Goal: Leave review/rating: Leave review/rating

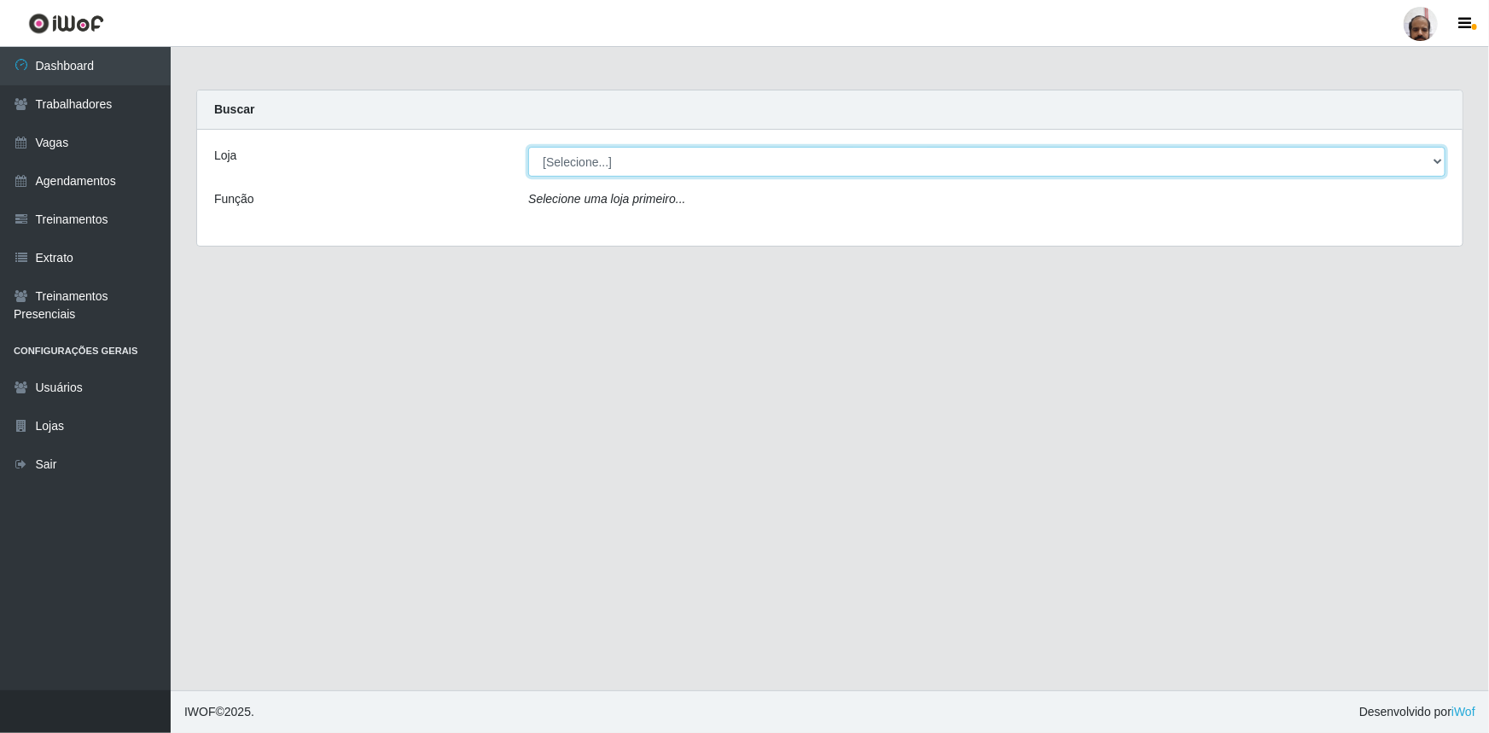
click at [624, 165] on select "[Selecione...] Mar Vermelho - Loja 05" at bounding box center [986, 162] width 917 height 30
select select "252"
click at [528, 147] on select "[Selecione...] Mar Vermelho - Loja 05" at bounding box center [986, 162] width 917 height 30
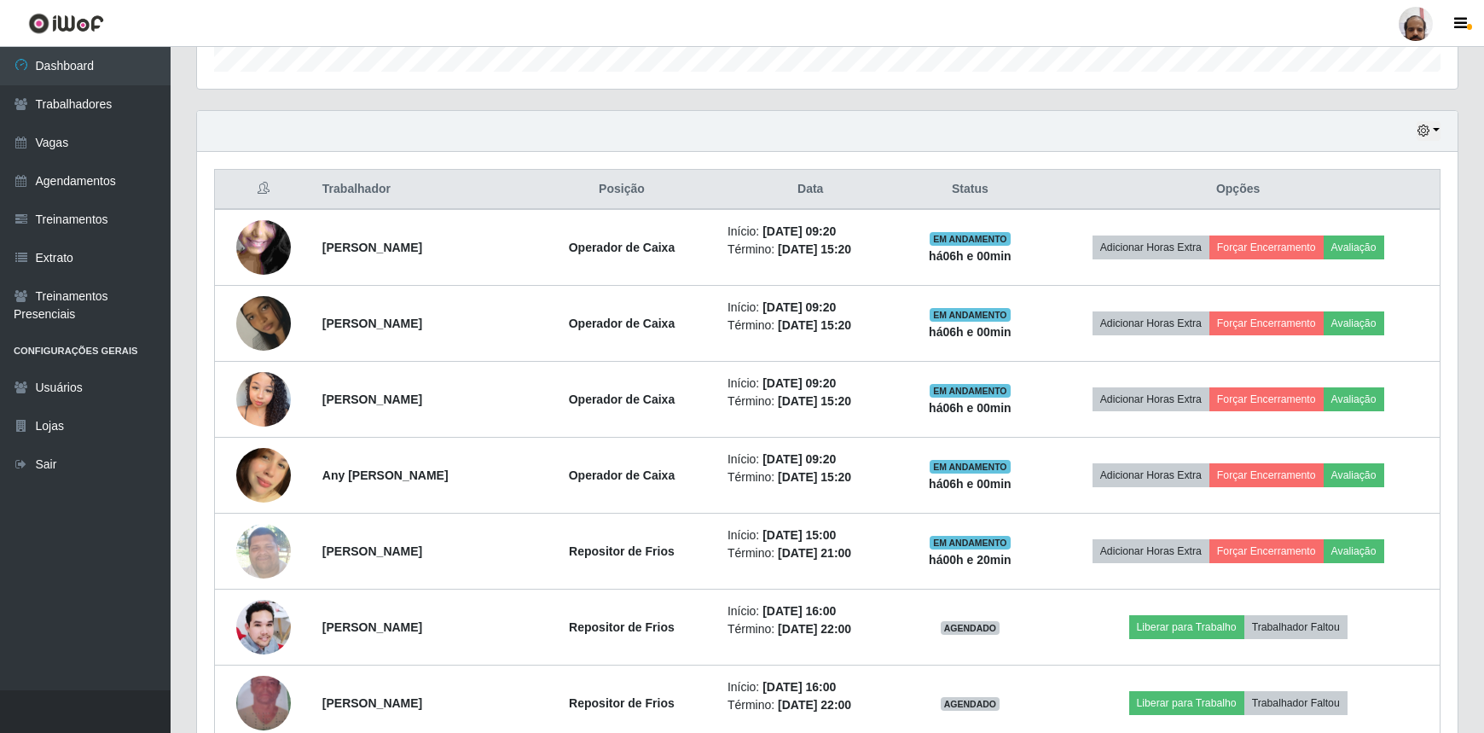
scroll to position [543, 0]
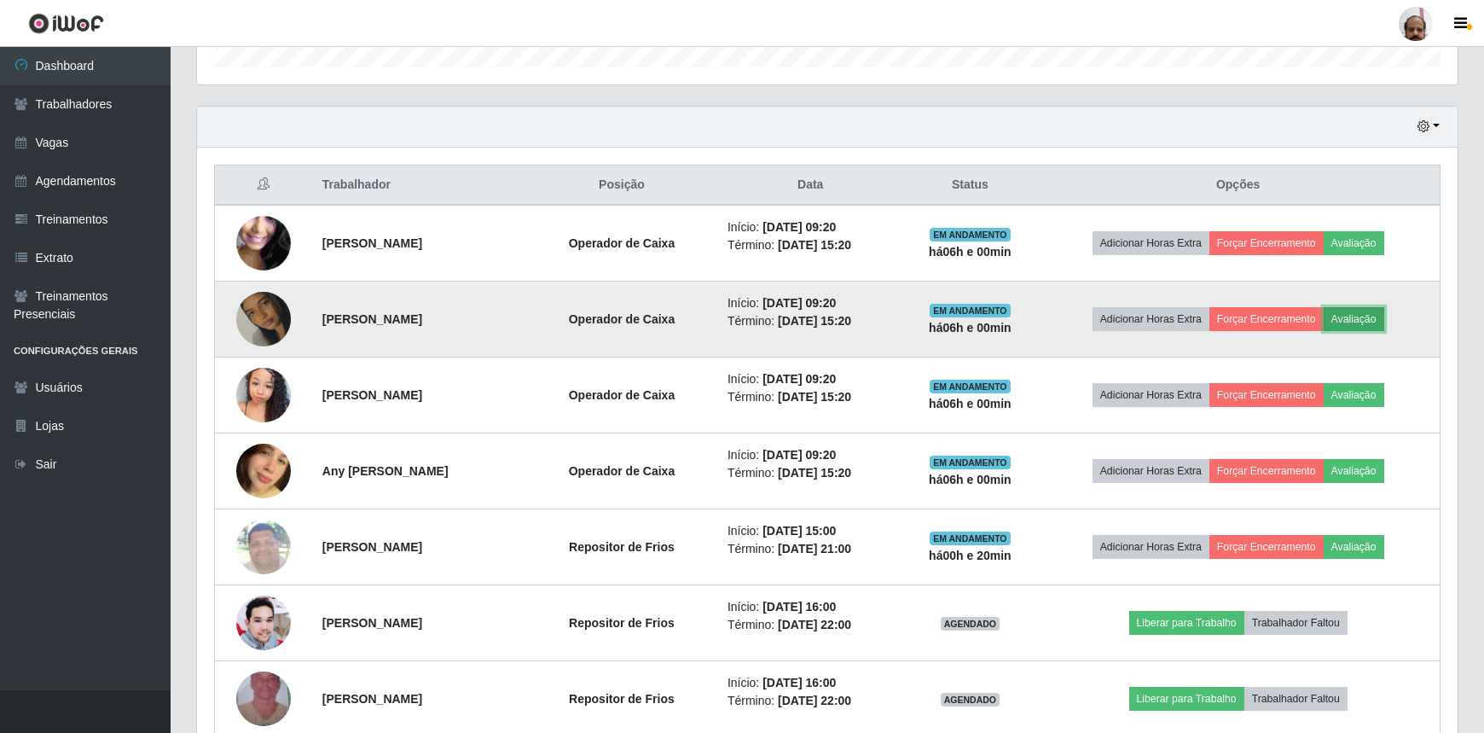
click at [1355, 311] on button "Avaliação" at bounding box center [1354, 319] width 61 height 24
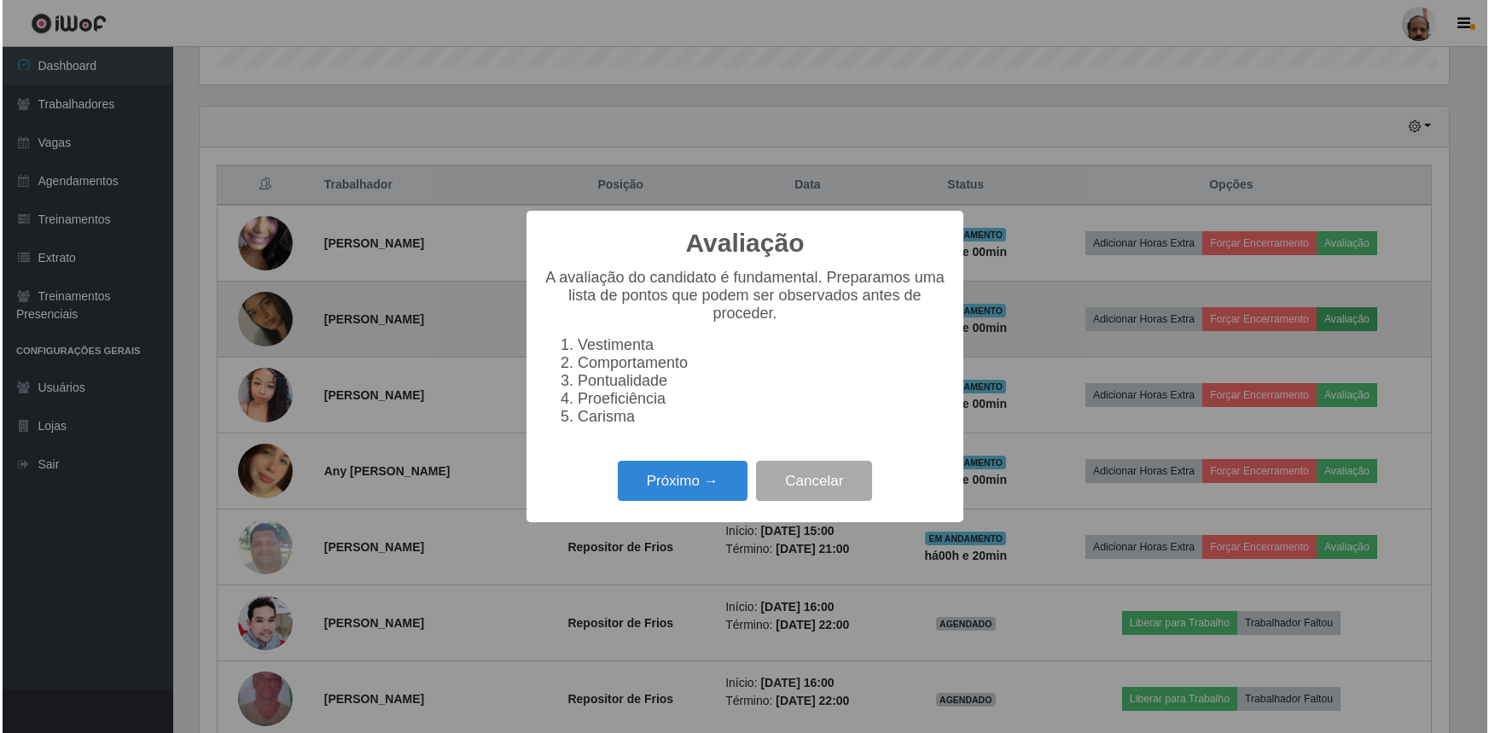
scroll to position [354, 1253]
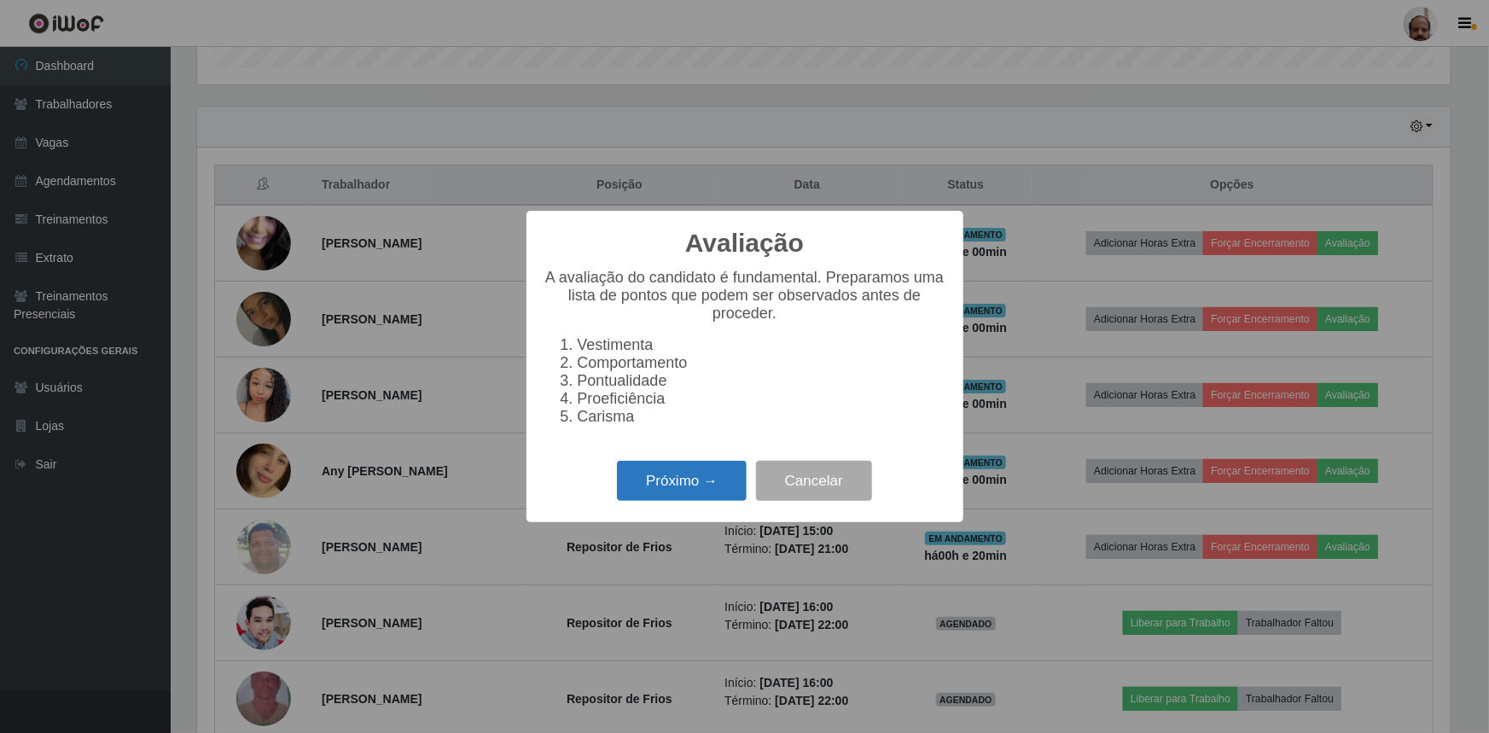
click at [690, 482] on button "Próximo →" at bounding box center [682, 481] width 130 height 40
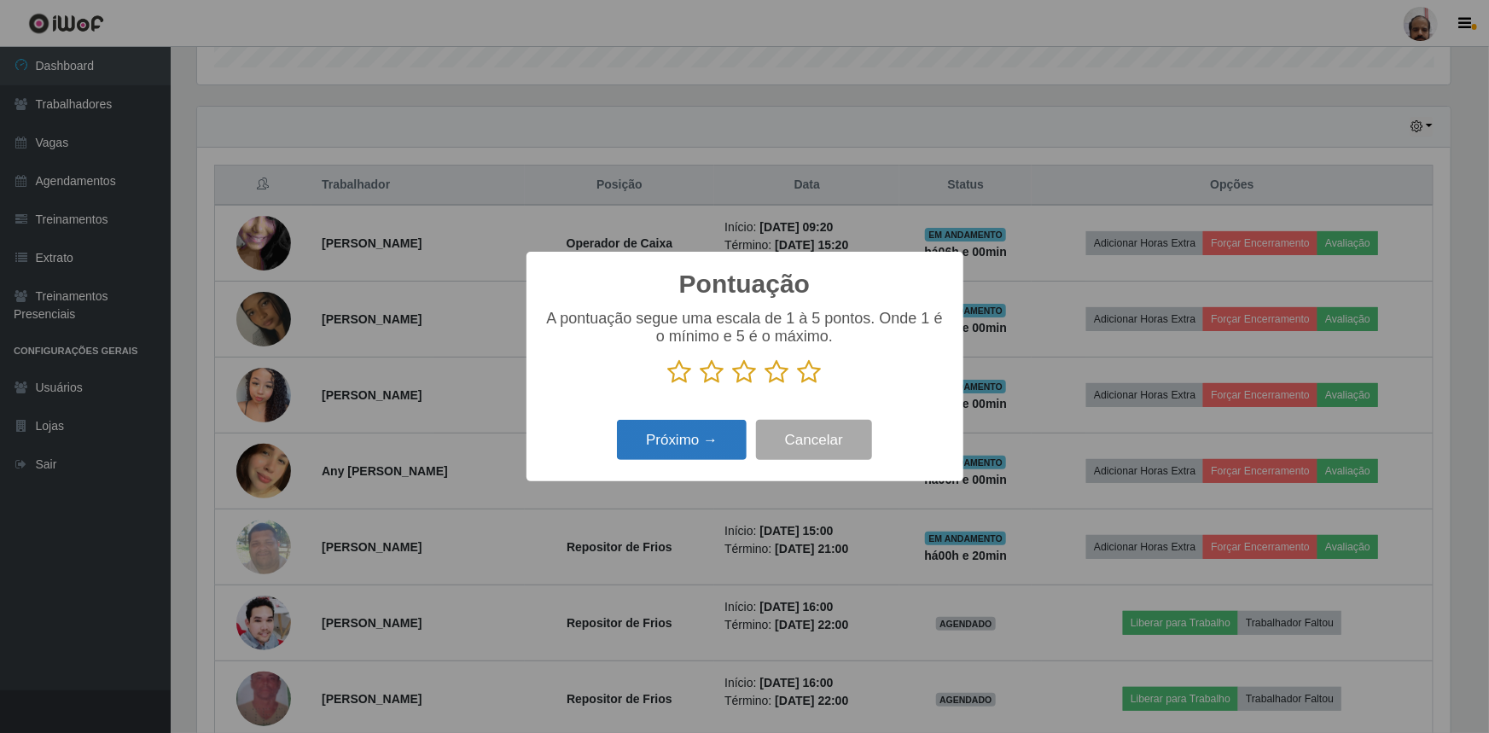
scroll to position [852803, 851903]
click at [774, 375] on icon at bounding box center [777, 372] width 24 height 26
click at [765, 385] on input "radio" at bounding box center [765, 385] width 0 height 0
click at [715, 443] on button "Próximo →" at bounding box center [682, 440] width 130 height 40
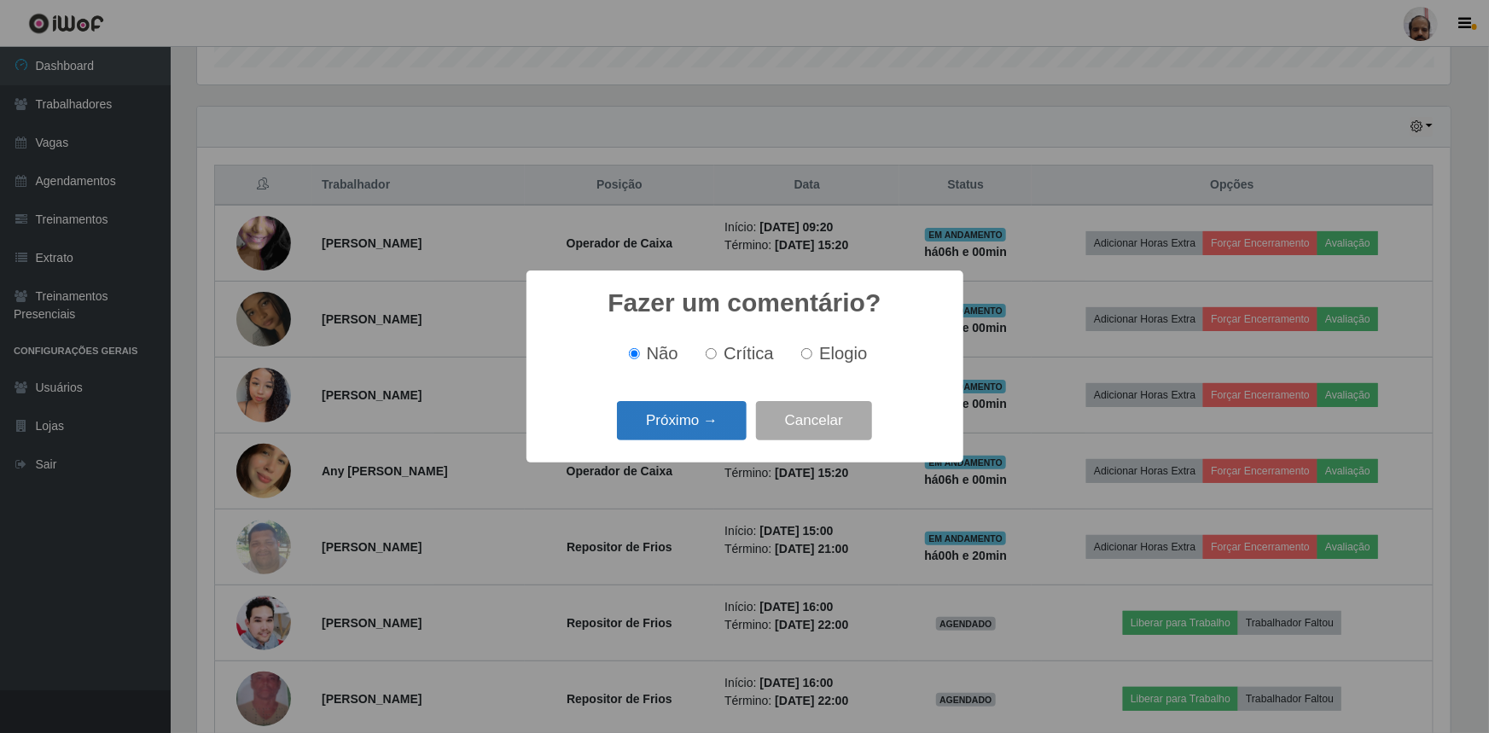
click at [711, 426] on button "Próximo →" at bounding box center [682, 421] width 130 height 40
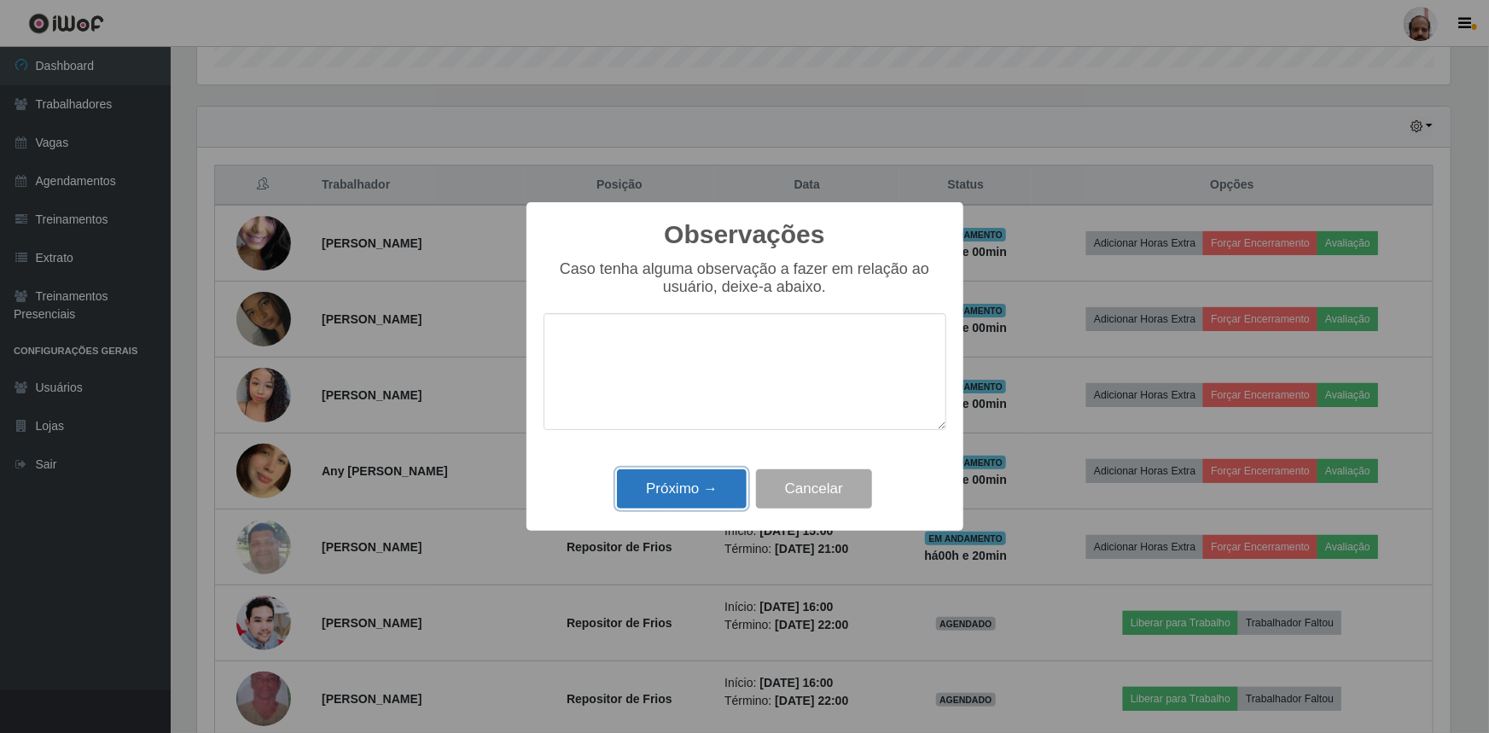
click at [700, 490] on button "Próximo →" at bounding box center [682, 489] width 130 height 40
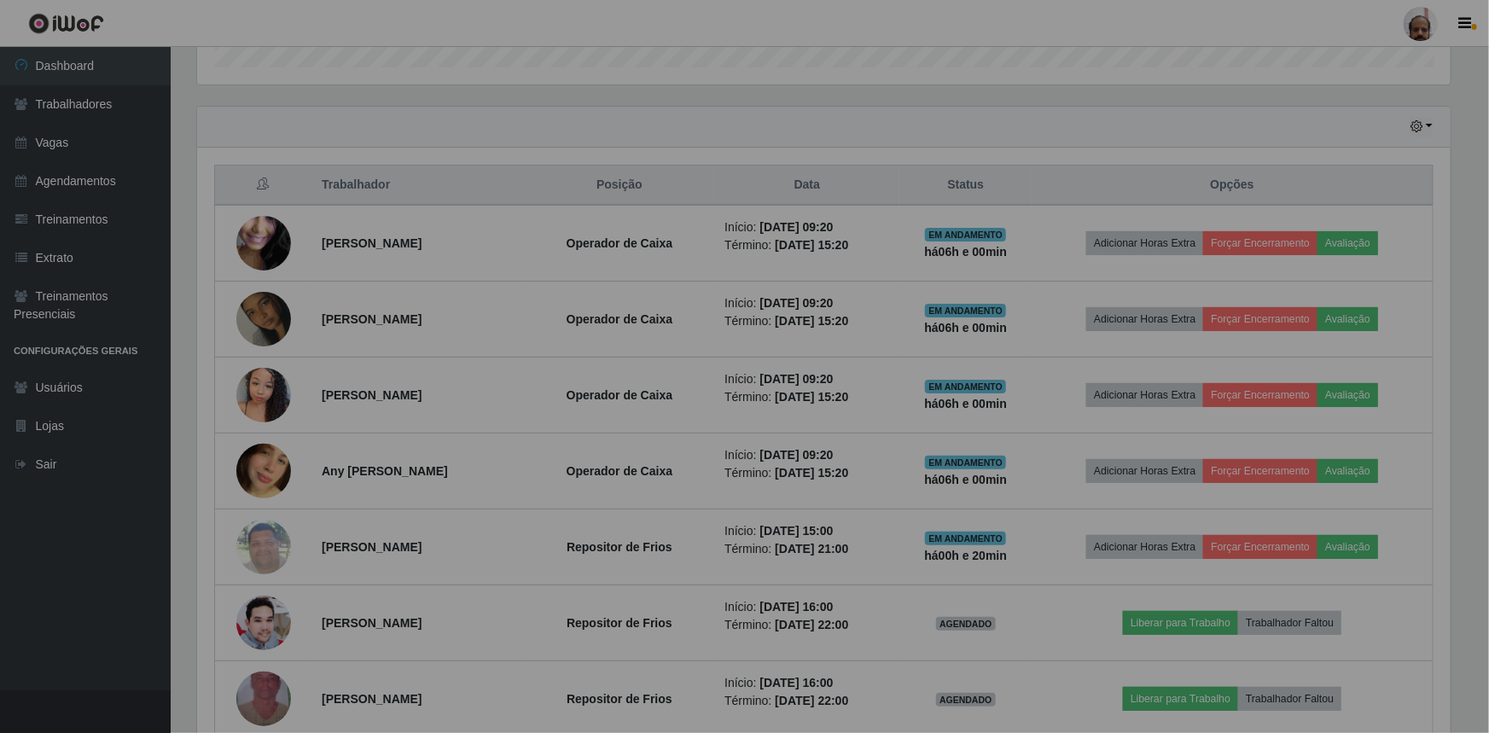
scroll to position [354, 1261]
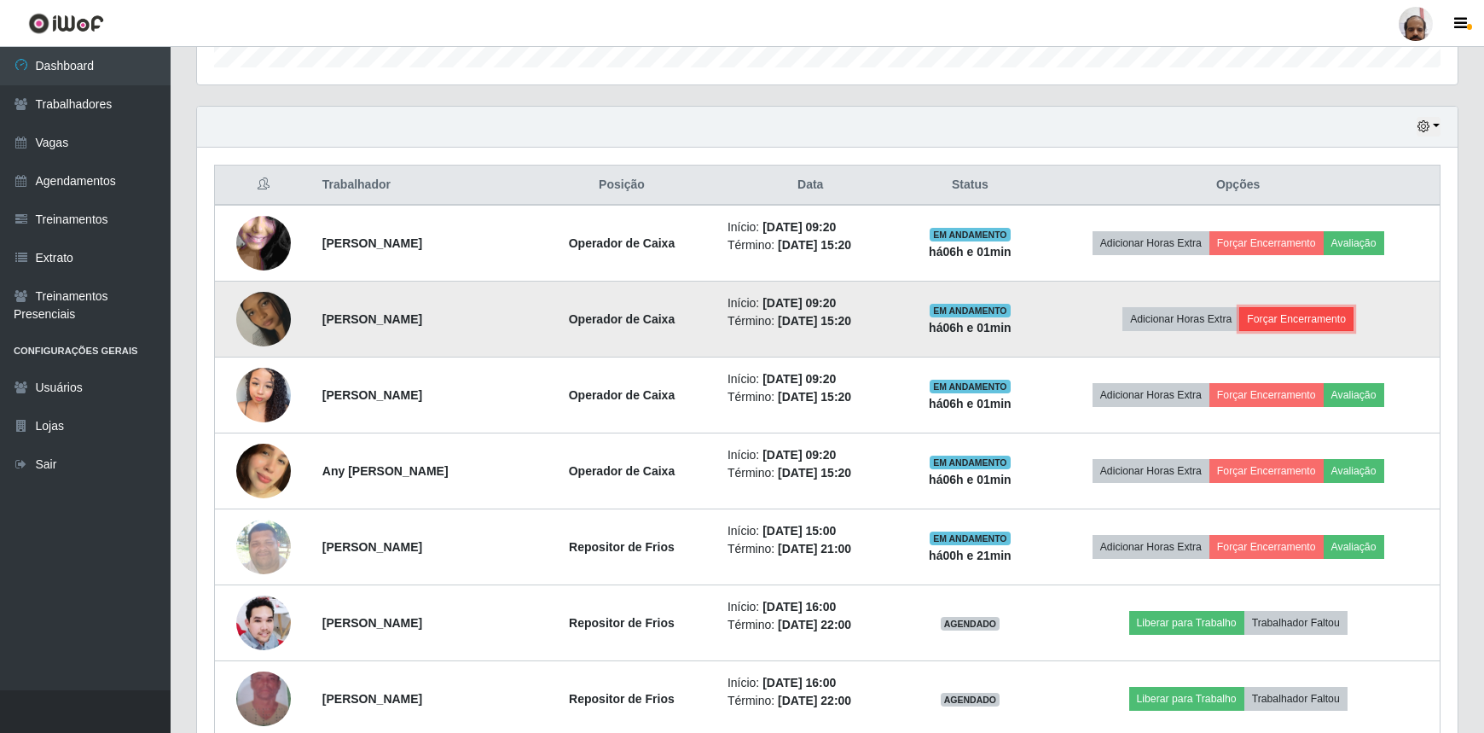
click at [1284, 323] on button "Forçar Encerramento" at bounding box center [1297, 319] width 114 height 24
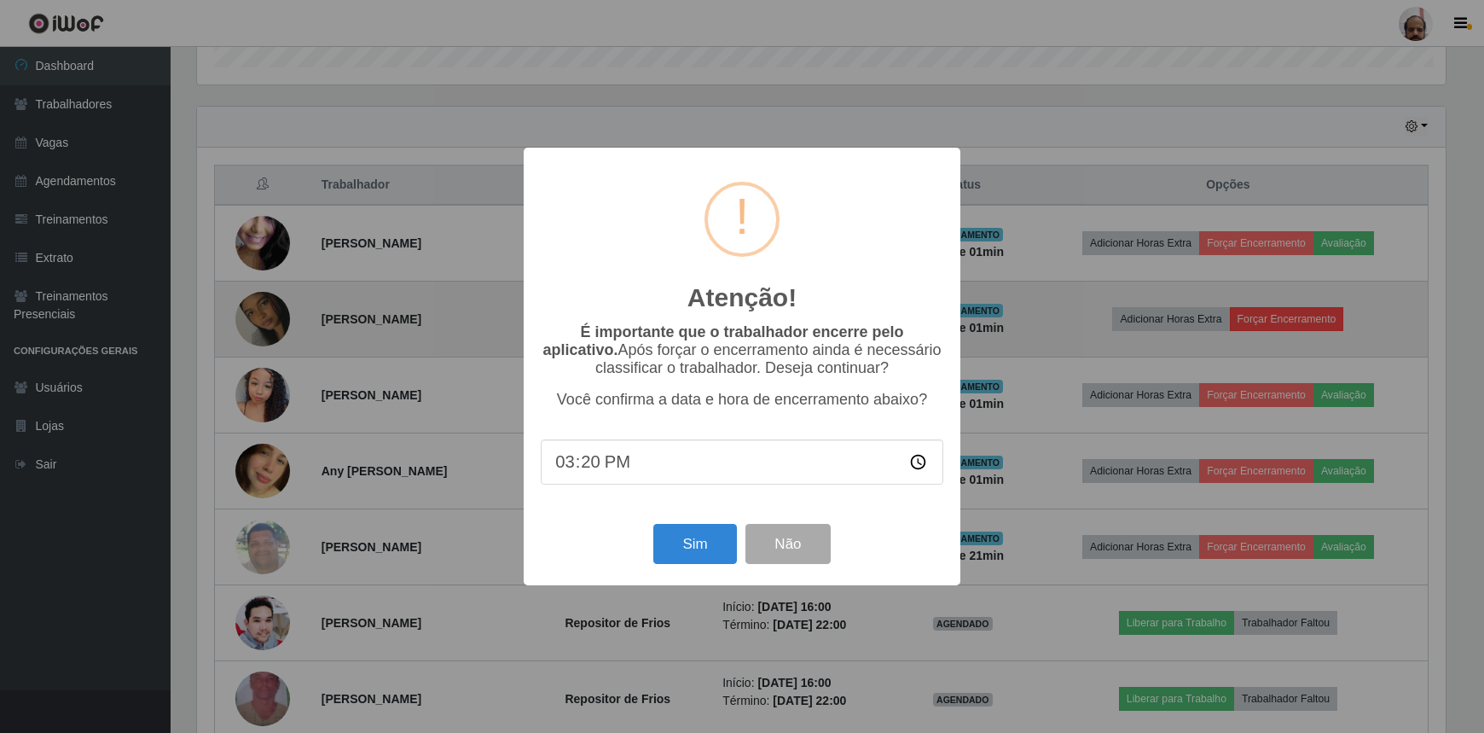
scroll to position [354, 1253]
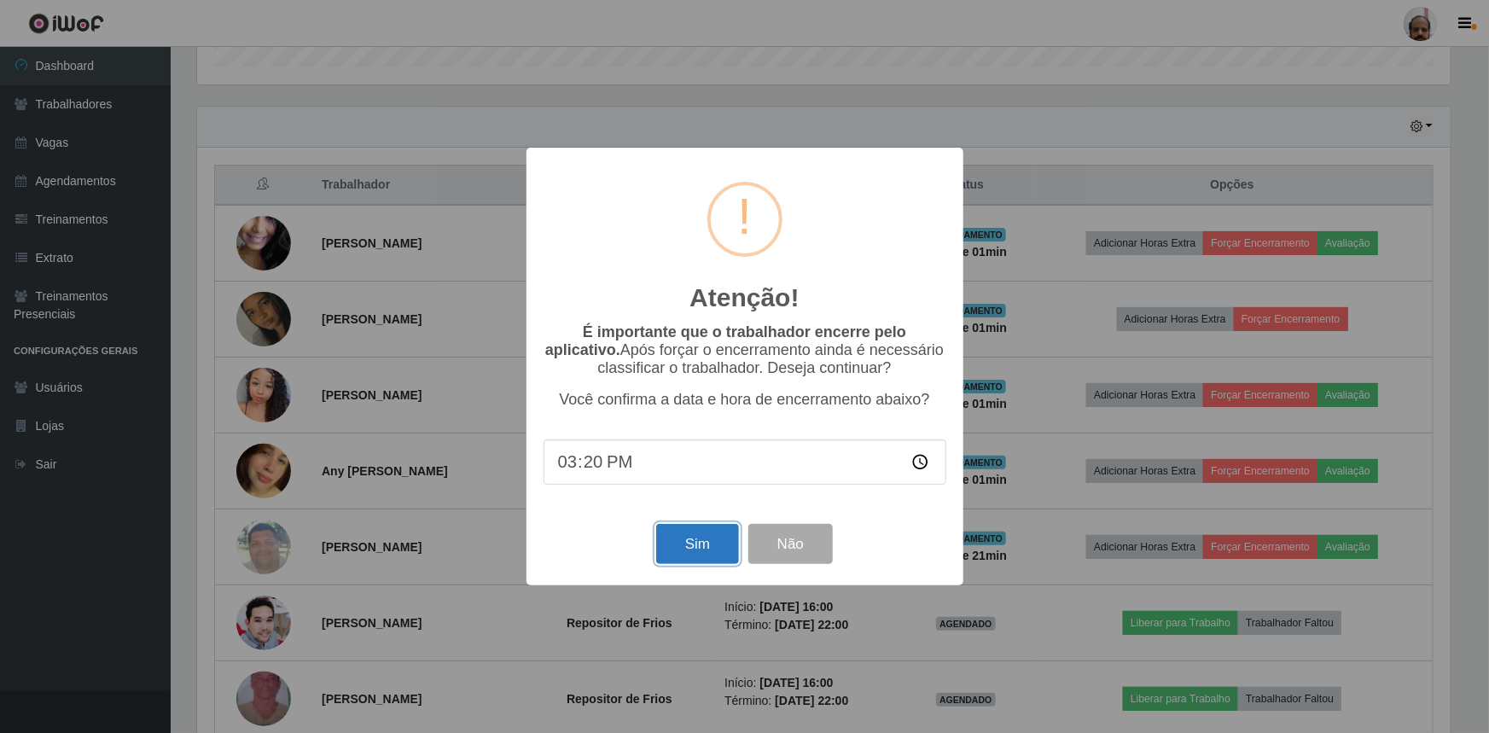
click at [712, 532] on button "Sim" at bounding box center [697, 544] width 83 height 40
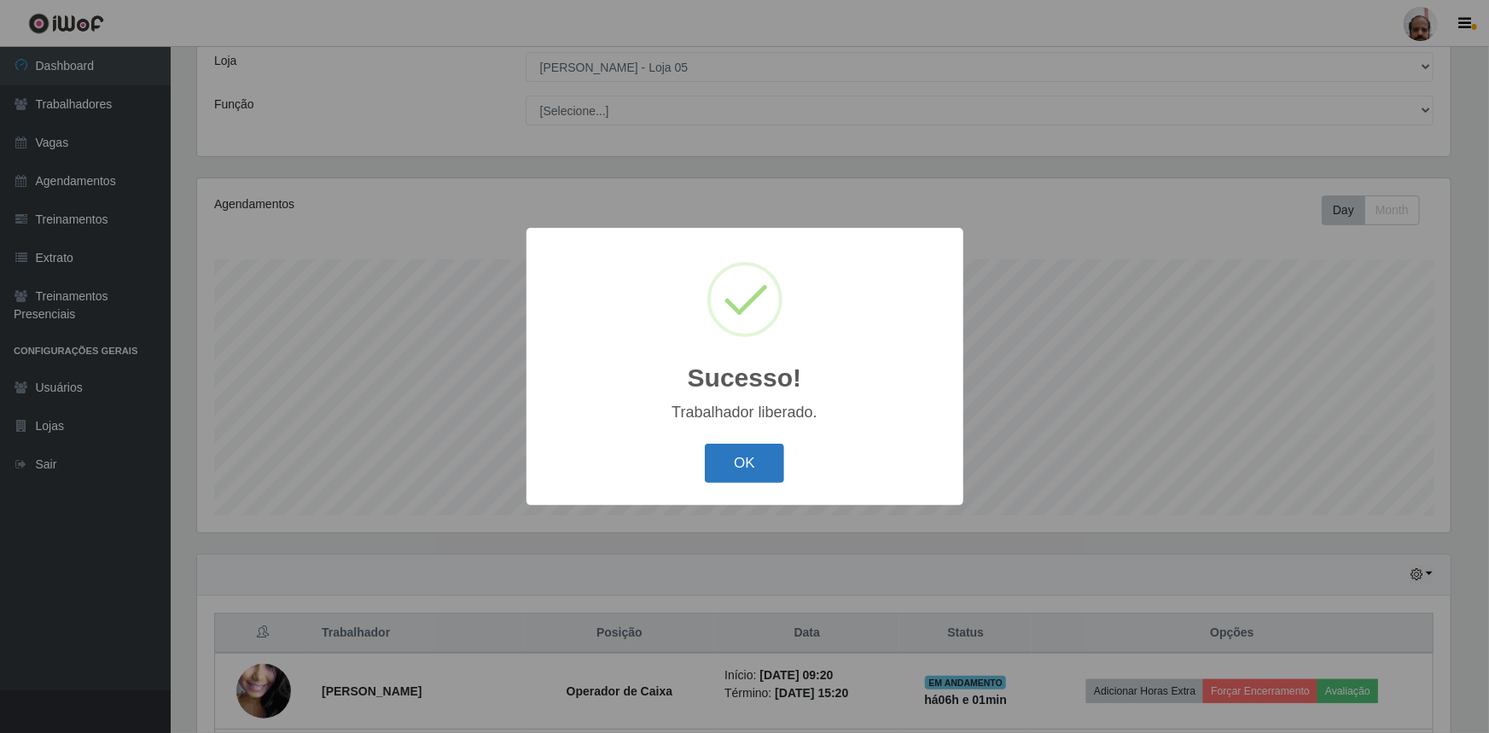
click at [757, 468] on button "OK" at bounding box center [744, 464] width 79 height 40
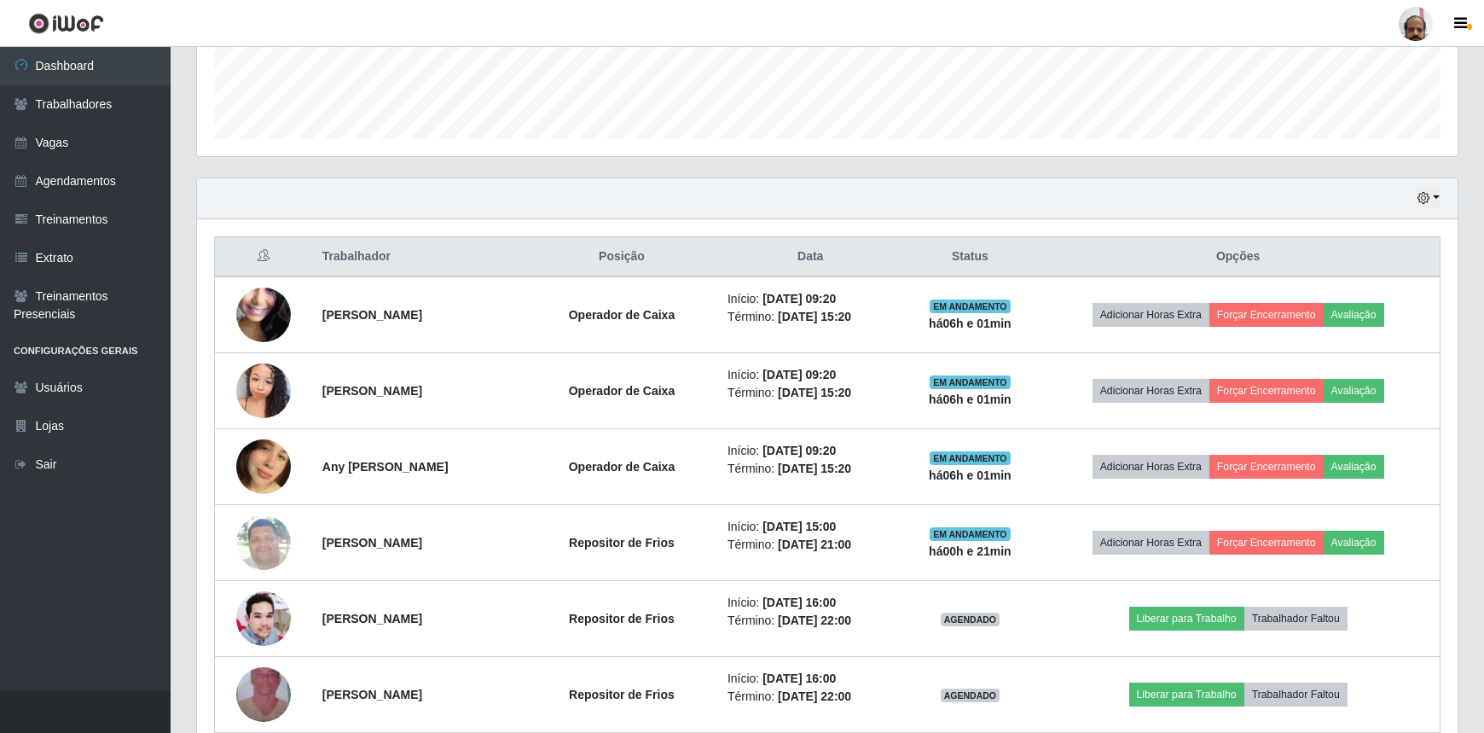
scroll to position [483, 0]
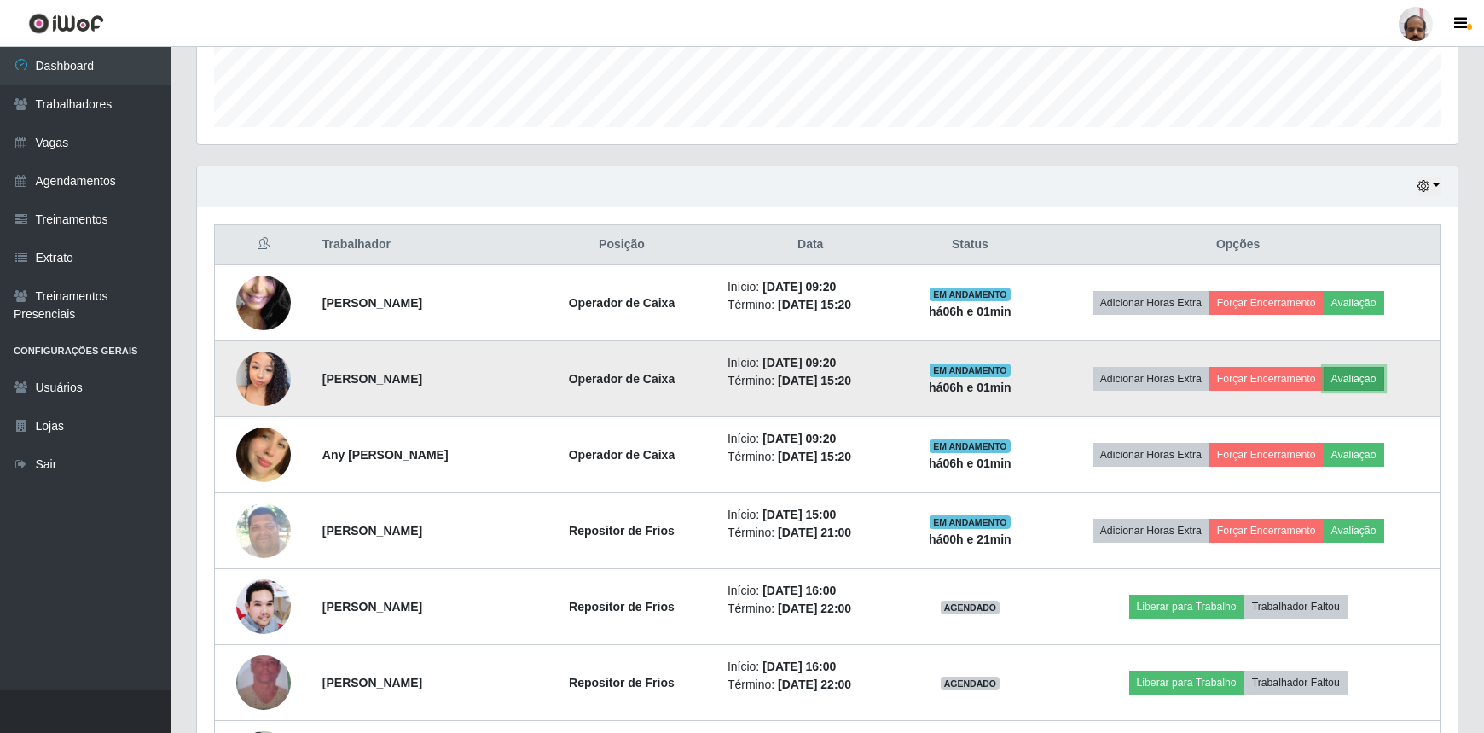
click at [1374, 372] on button "Avaliação" at bounding box center [1354, 379] width 61 height 24
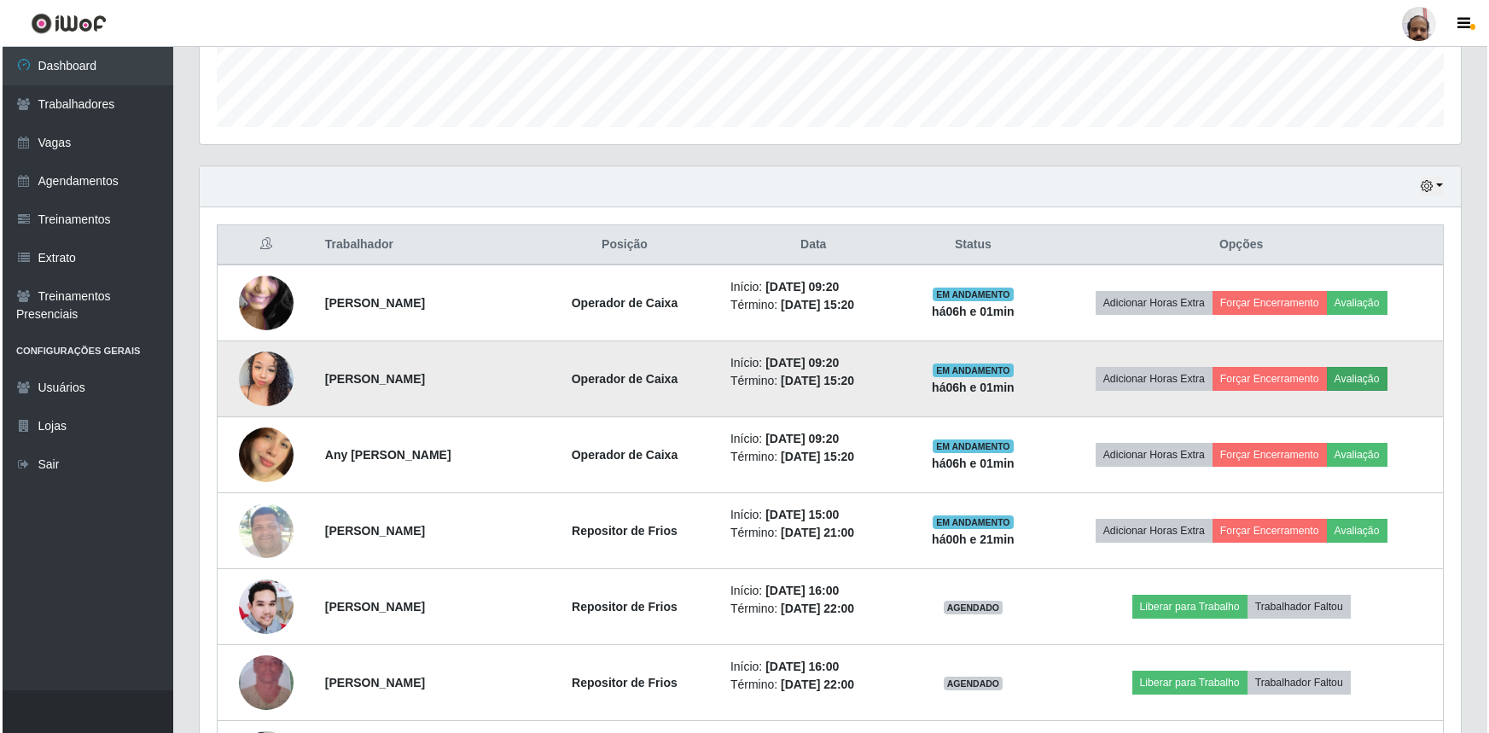
scroll to position [354, 1253]
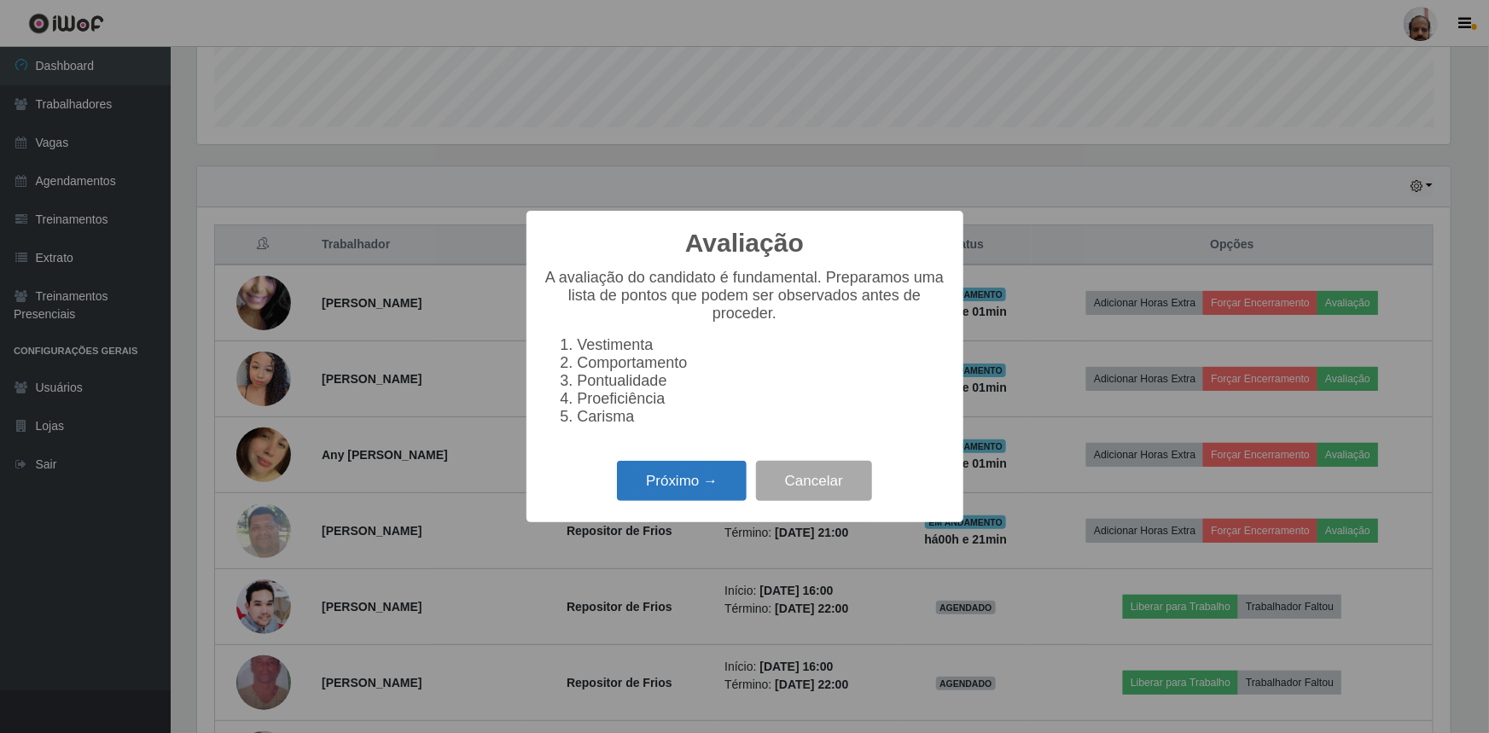
click at [704, 478] on button "Próximo →" at bounding box center [682, 481] width 130 height 40
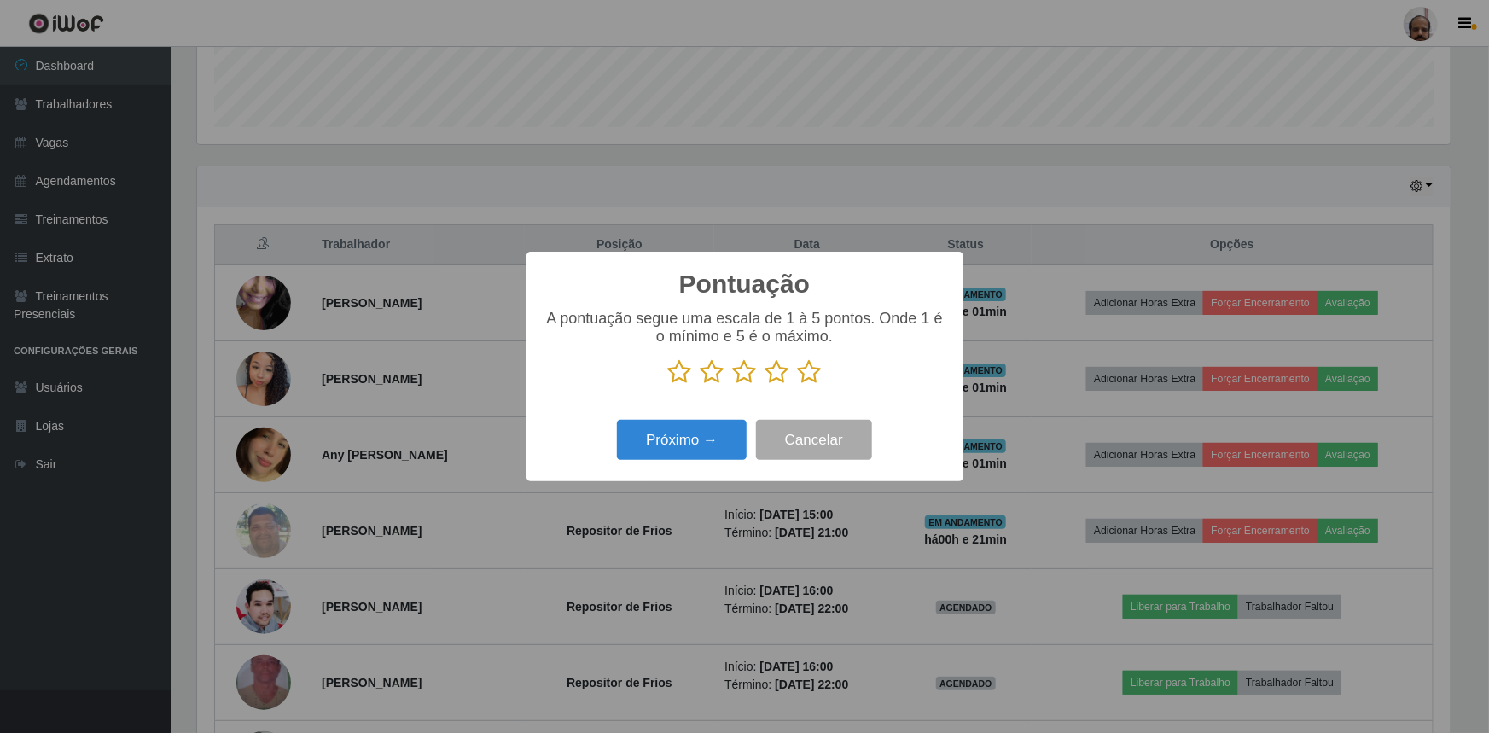
drag, startPoint x: 812, startPoint y: 372, endPoint x: 806, endPoint y: 386, distance: 14.9
click at [811, 372] on icon at bounding box center [810, 372] width 24 height 26
click at [798, 385] on input "radio" at bounding box center [798, 385] width 0 height 0
click at [691, 444] on button "Próximo →" at bounding box center [682, 440] width 130 height 40
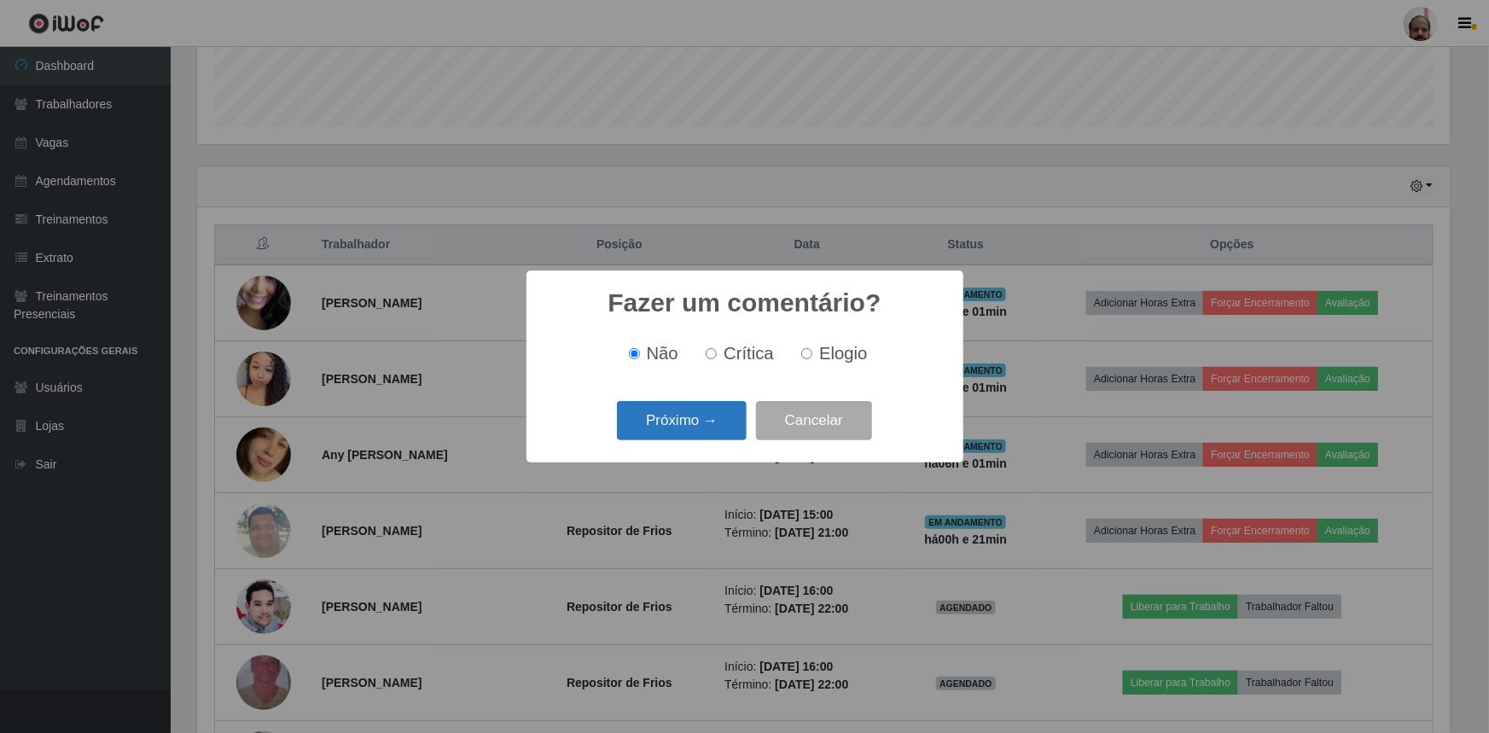
click at [702, 426] on button "Próximo →" at bounding box center [682, 421] width 130 height 40
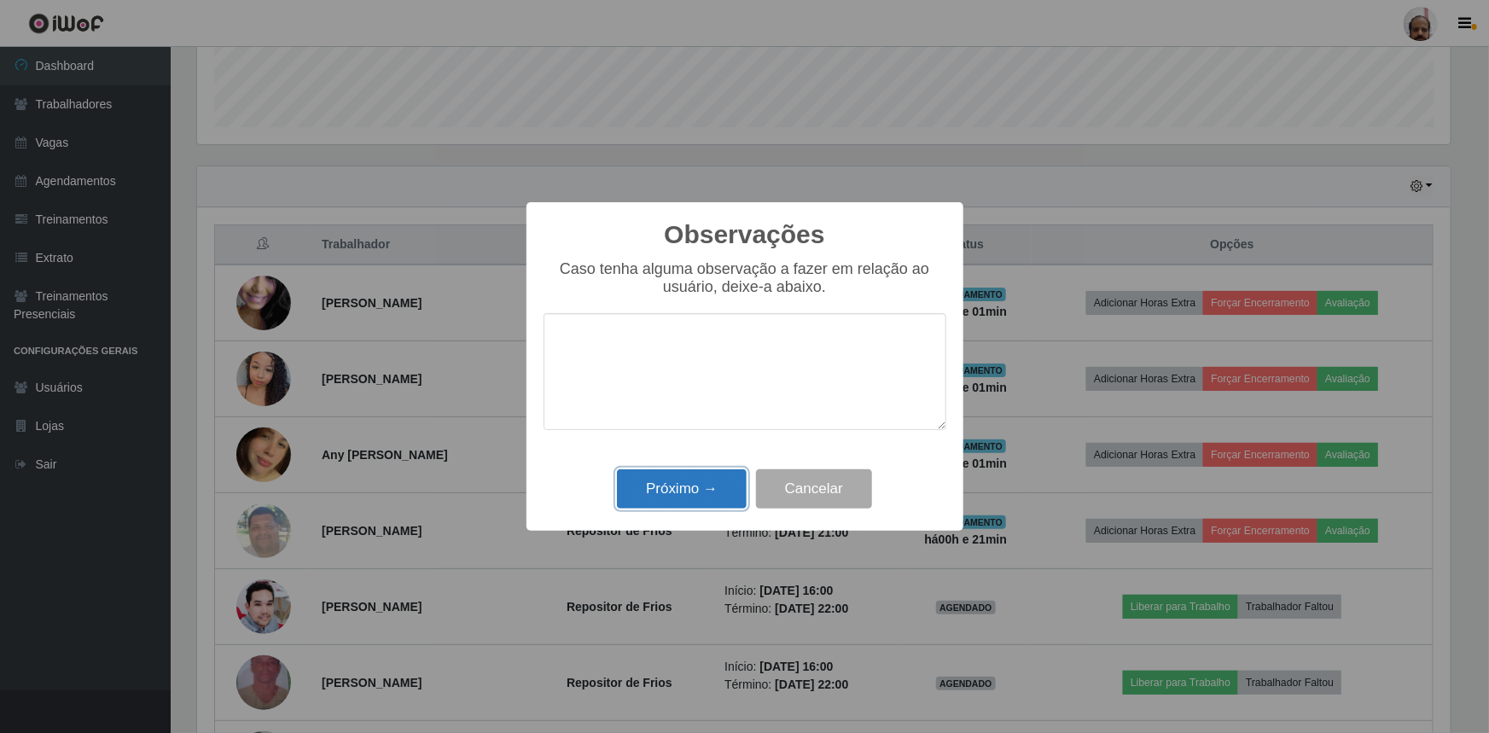
click at [712, 478] on button "Próximo →" at bounding box center [682, 489] width 130 height 40
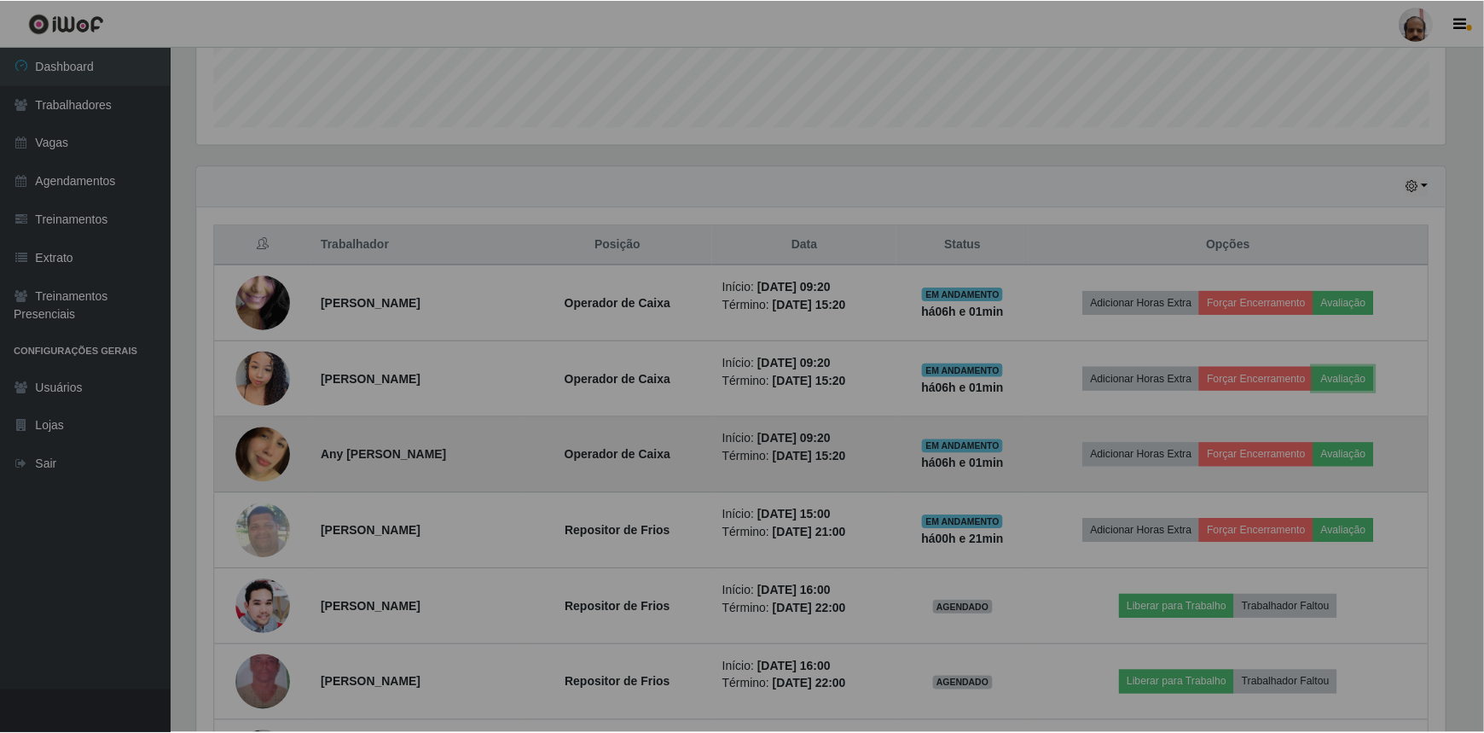
scroll to position [354, 1261]
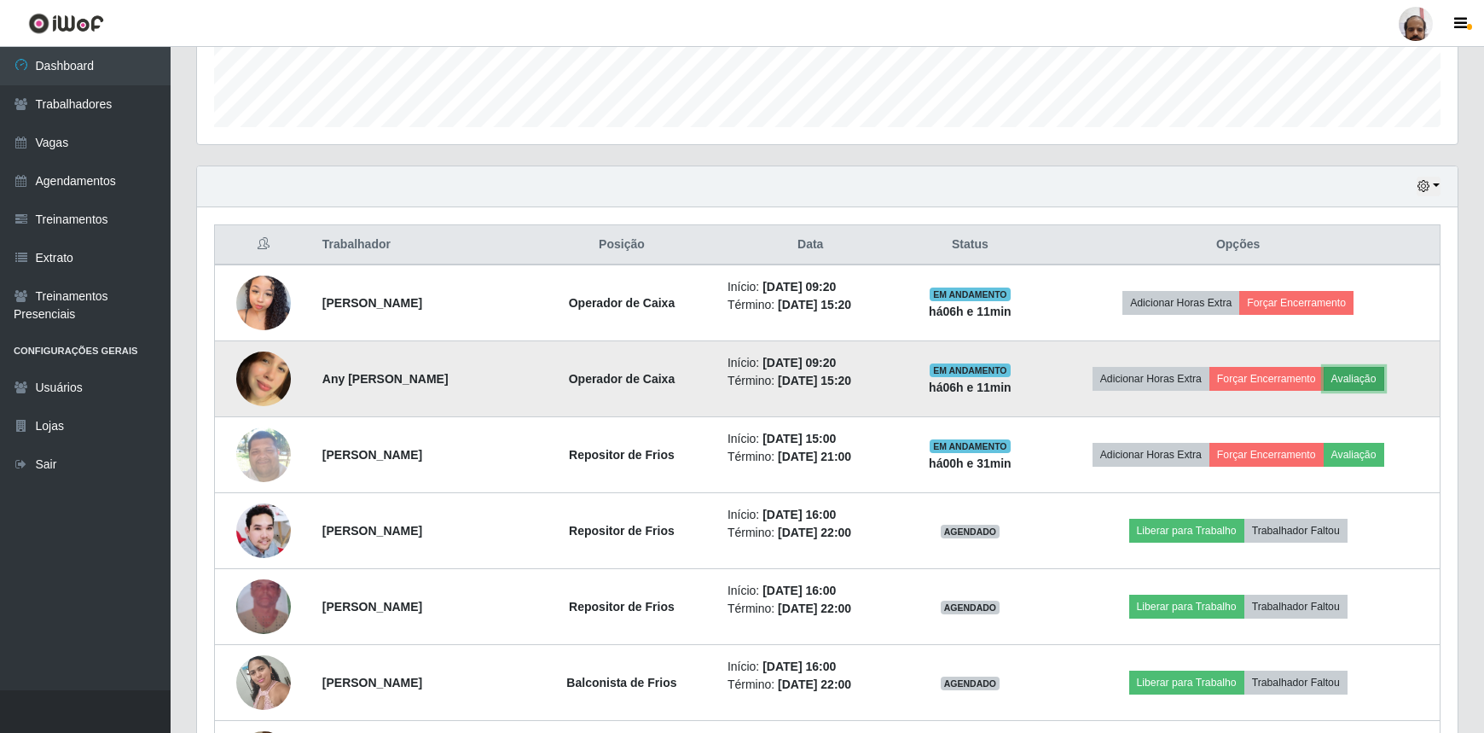
click at [1362, 382] on button "Avaliação" at bounding box center [1354, 379] width 61 height 24
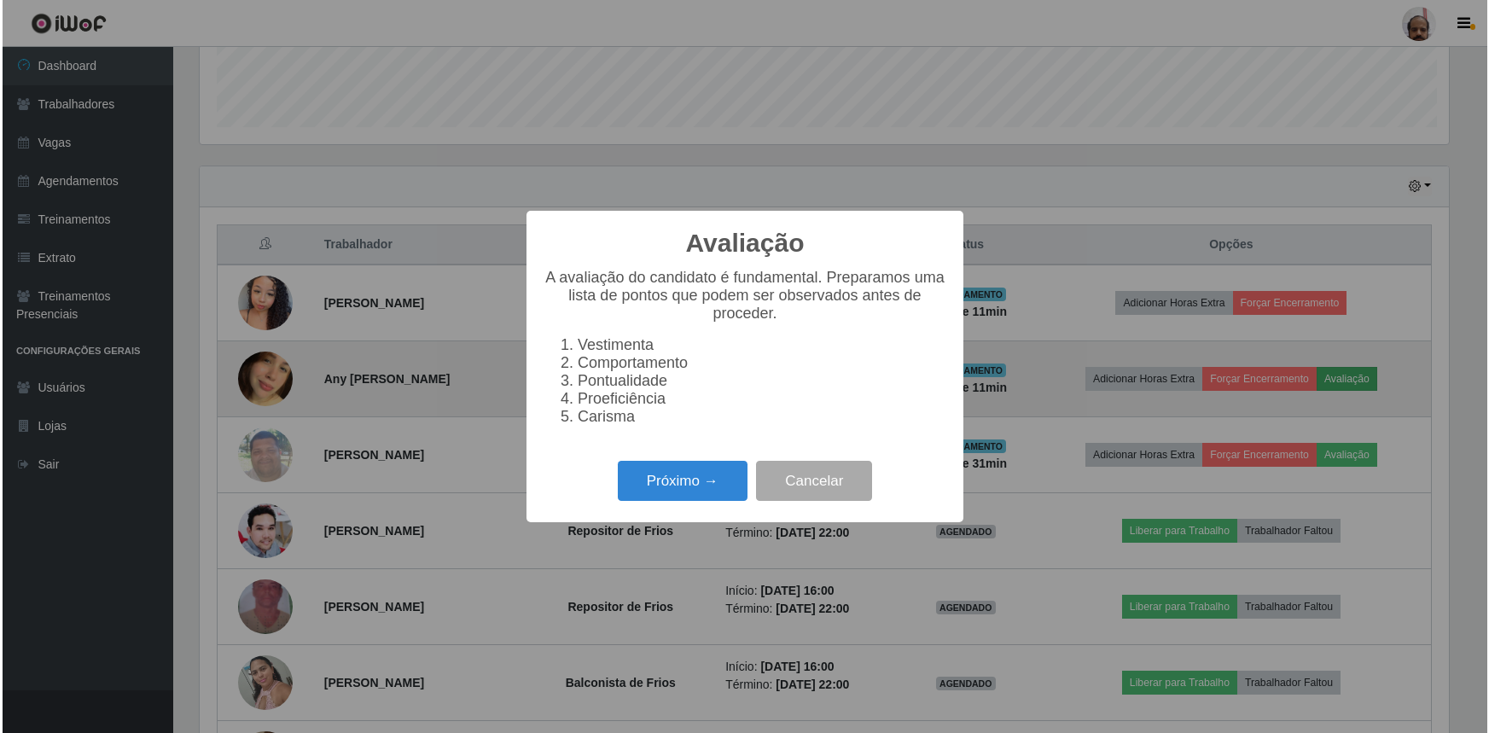
scroll to position [354, 1253]
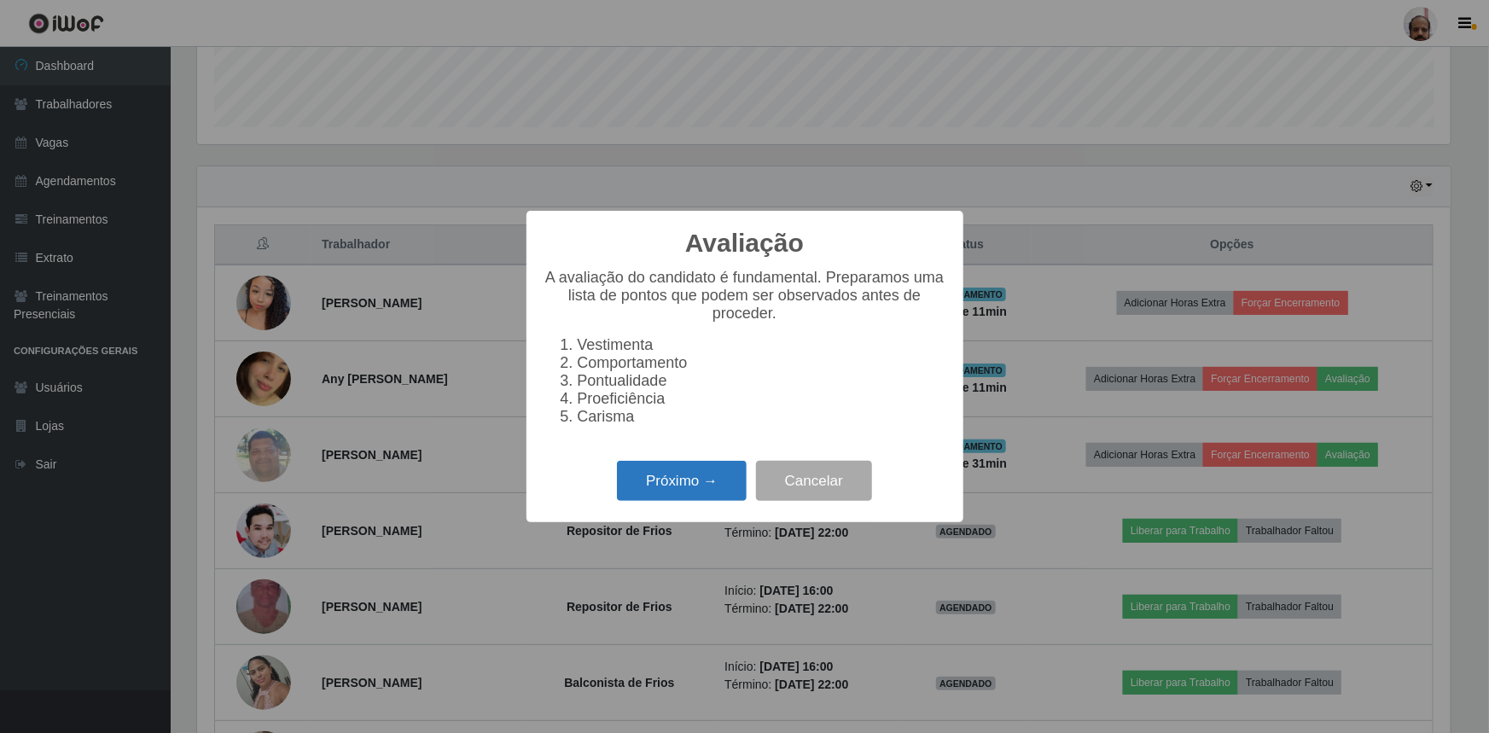
click at [669, 490] on button "Próximo →" at bounding box center [682, 481] width 130 height 40
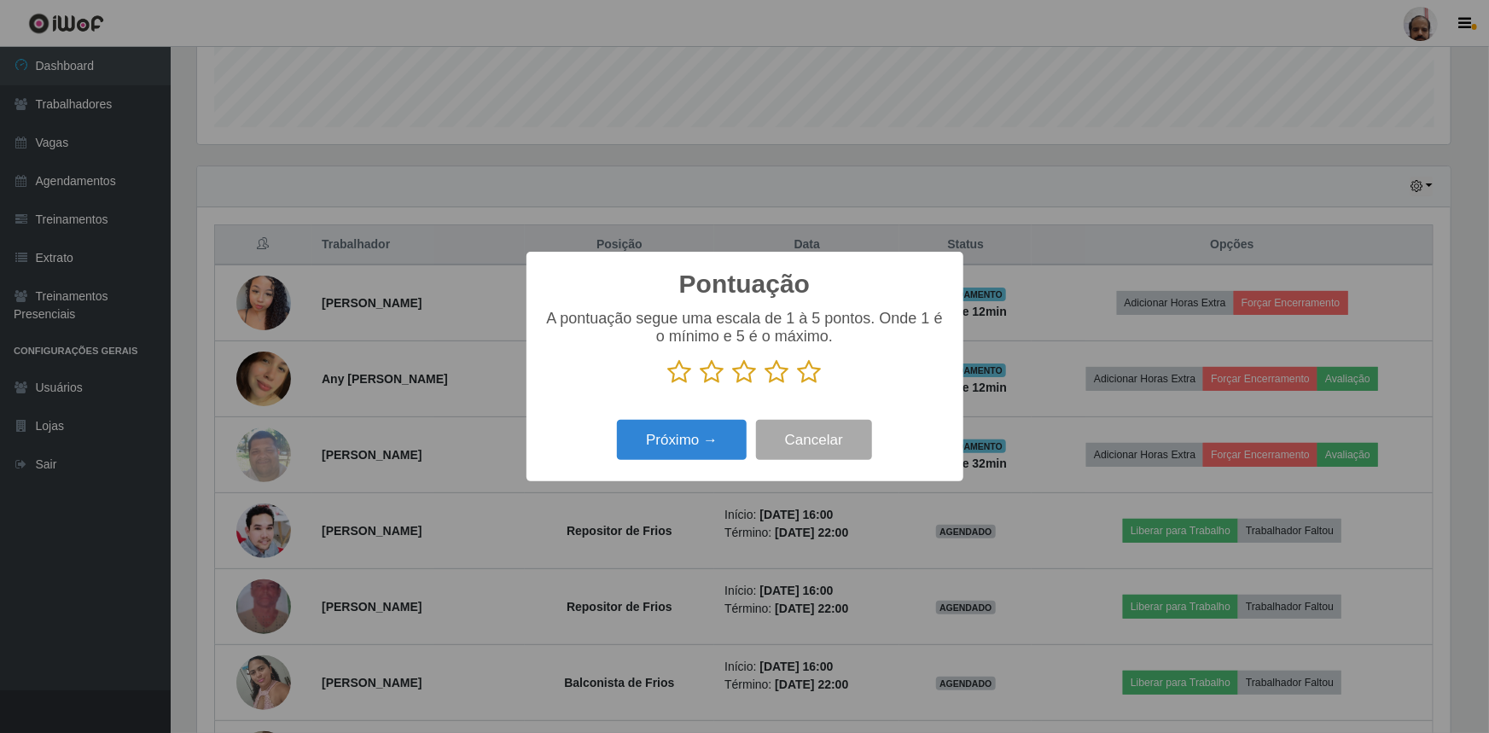
click at [810, 377] on icon at bounding box center [810, 372] width 24 height 26
click at [798, 385] on input "radio" at bounding box center [798, 385] width 0 height 0
click at [674, 441] on button "Próximo →" at bounding box center [682, 440] width 130 height 40
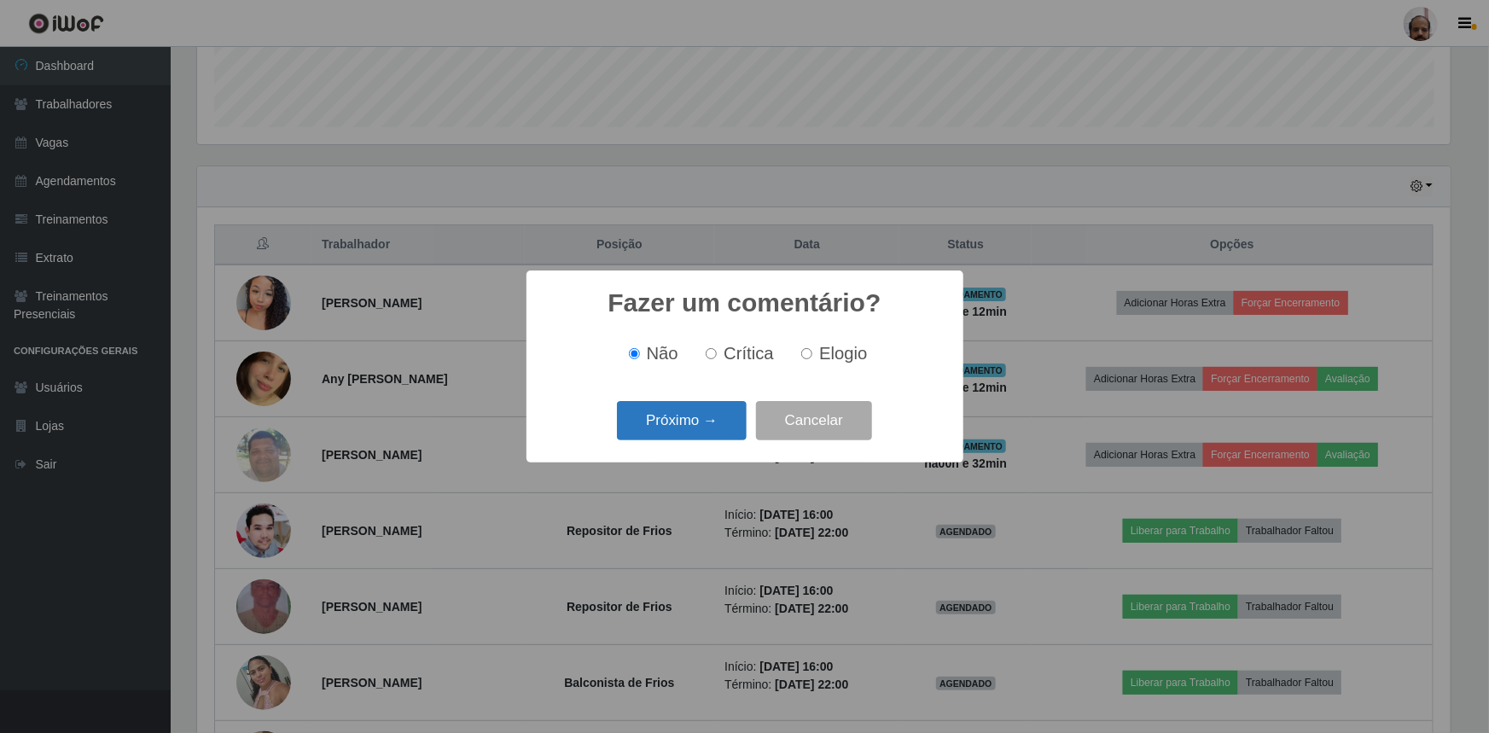
click at [689, 427] on button "Próximo →" at bounding box center [682, 421] width 130 height 40
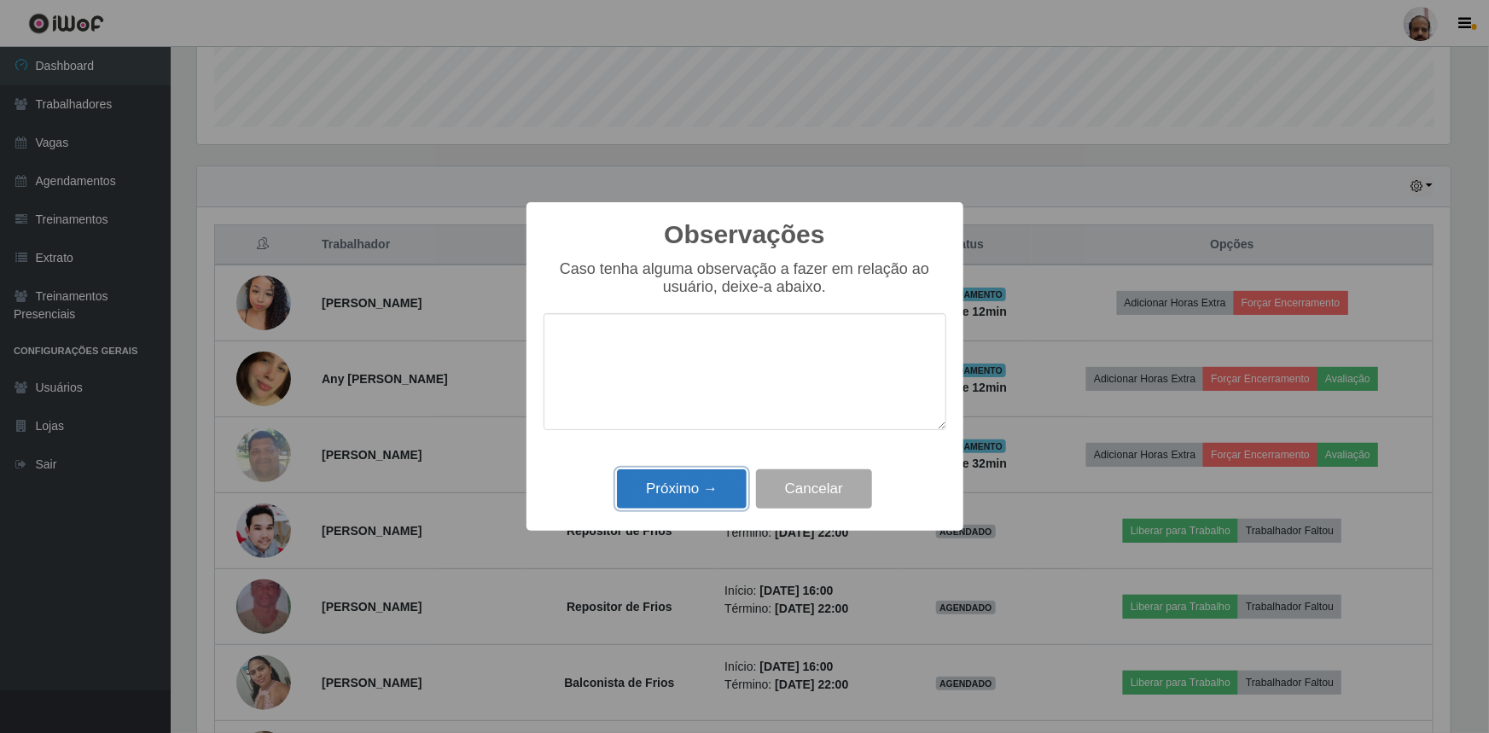
click at [716, 484] on button "Próximo →" at bounding box center [682, 489] width 130 height 40
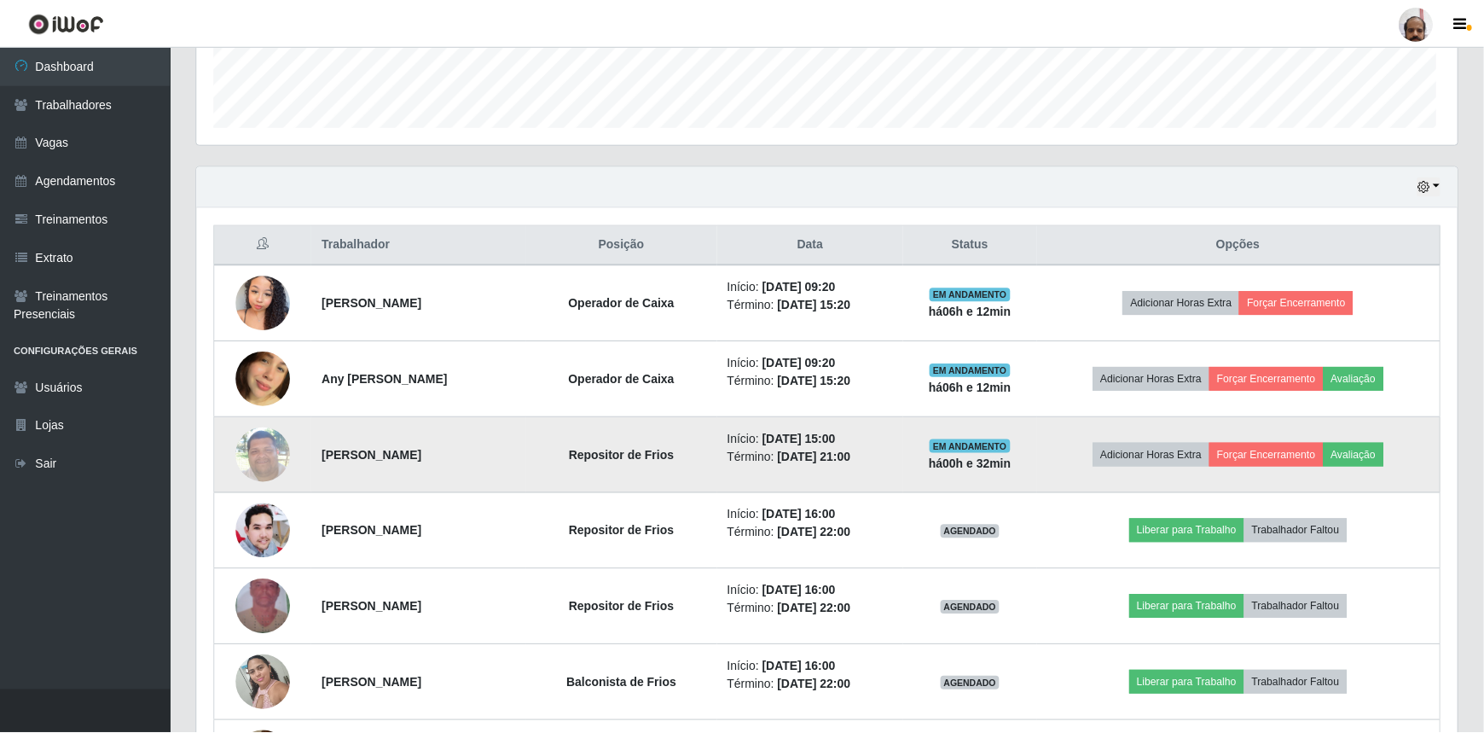
scroll to position [354, 1261]
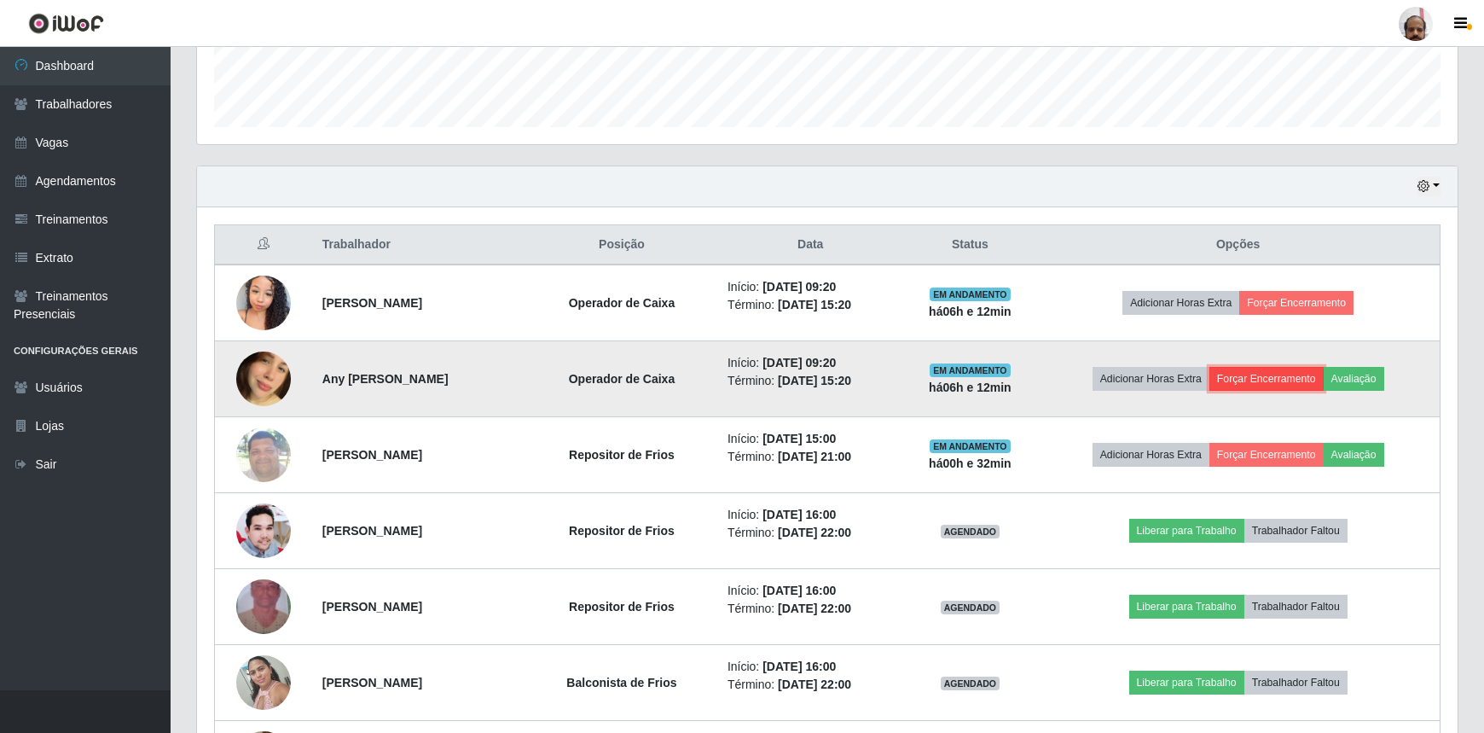
click at [1303, 381] on button "Forçar Encerramento" at bounding box center [1267, 379] width 114 height 24
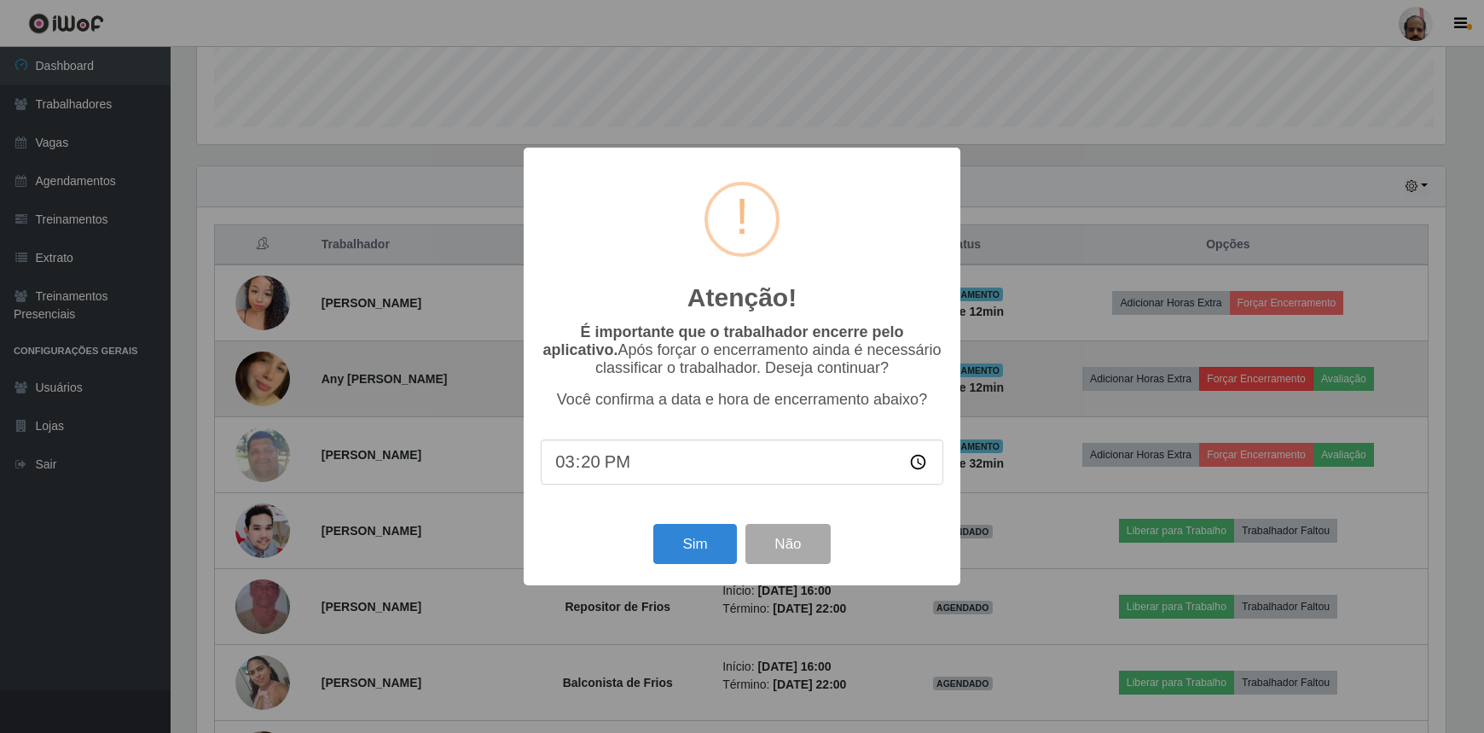
scroll to position [354, 1253]
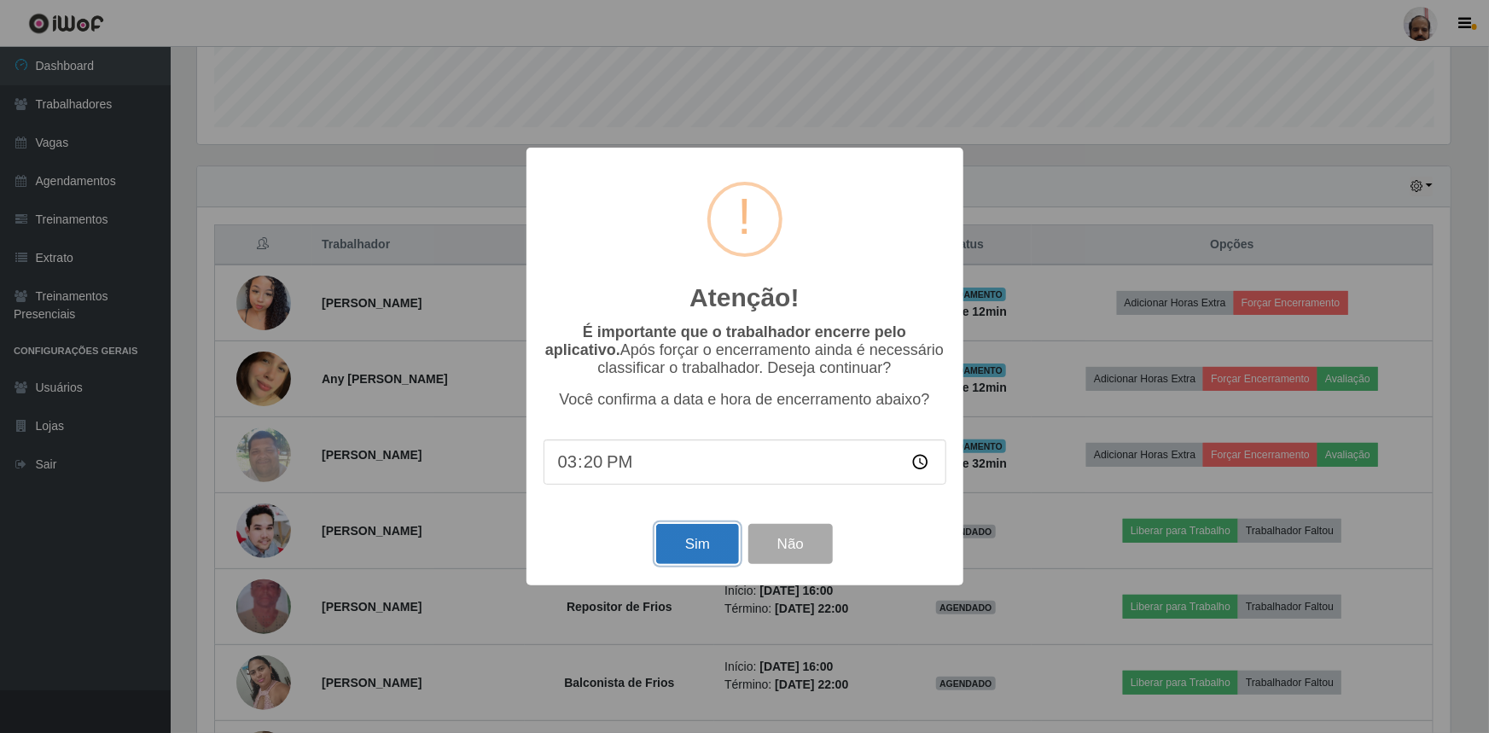
click at [696, 552] on button "Sim" at bounding box center [697, 544] width 83 height 40
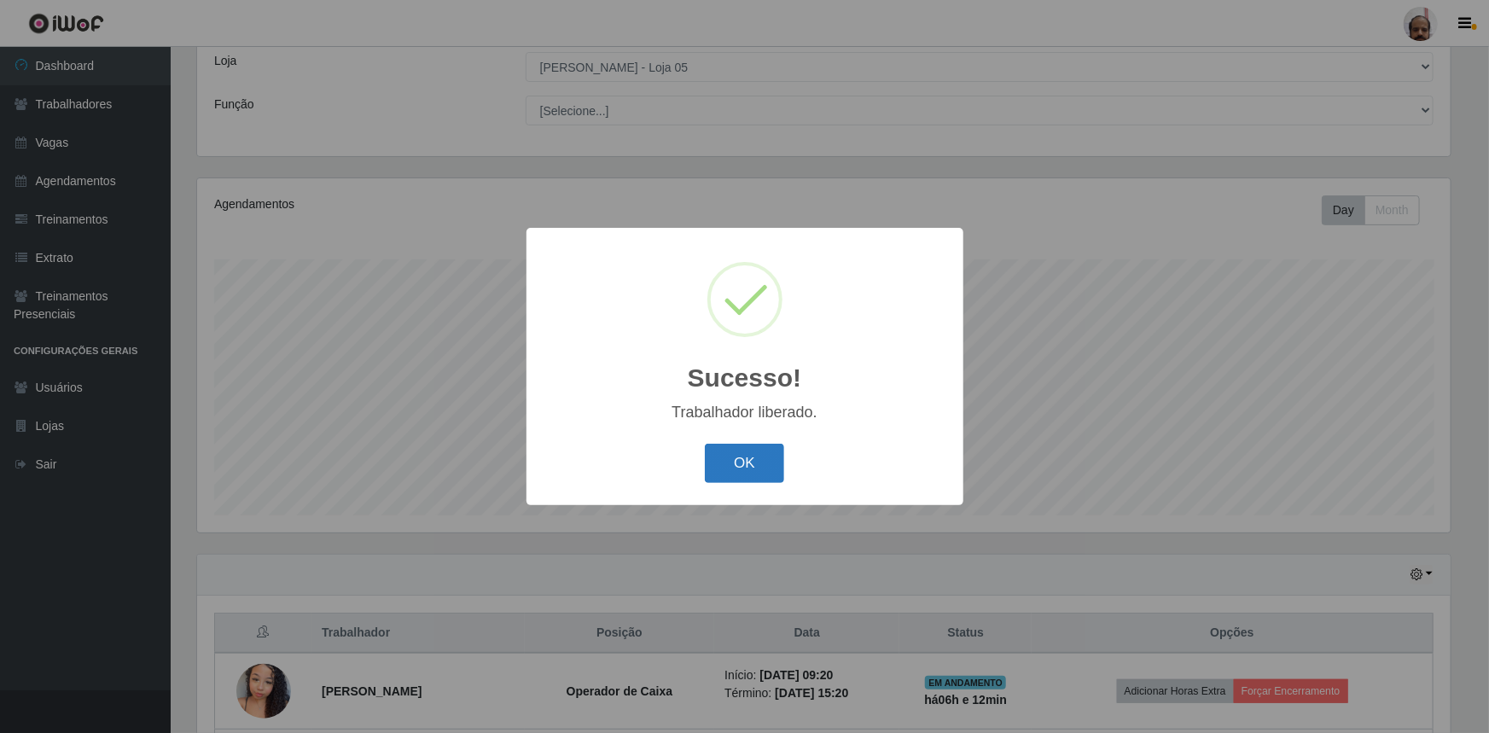
click at [727, 458] on button "OK" at bounding box center [744, 464] width 79 height 40
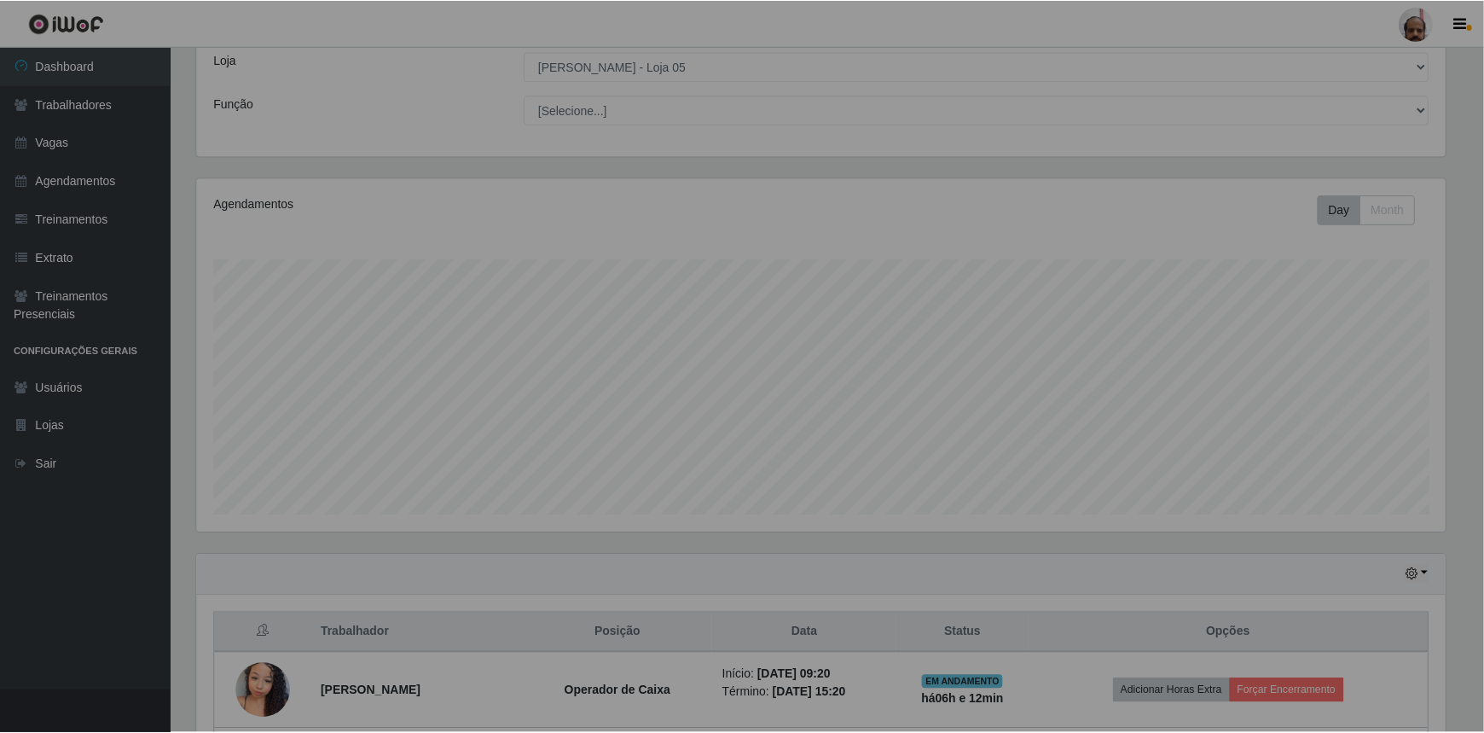
scroll to position [354, 1261]
